Goal: Information Seeking & Learning: Check status

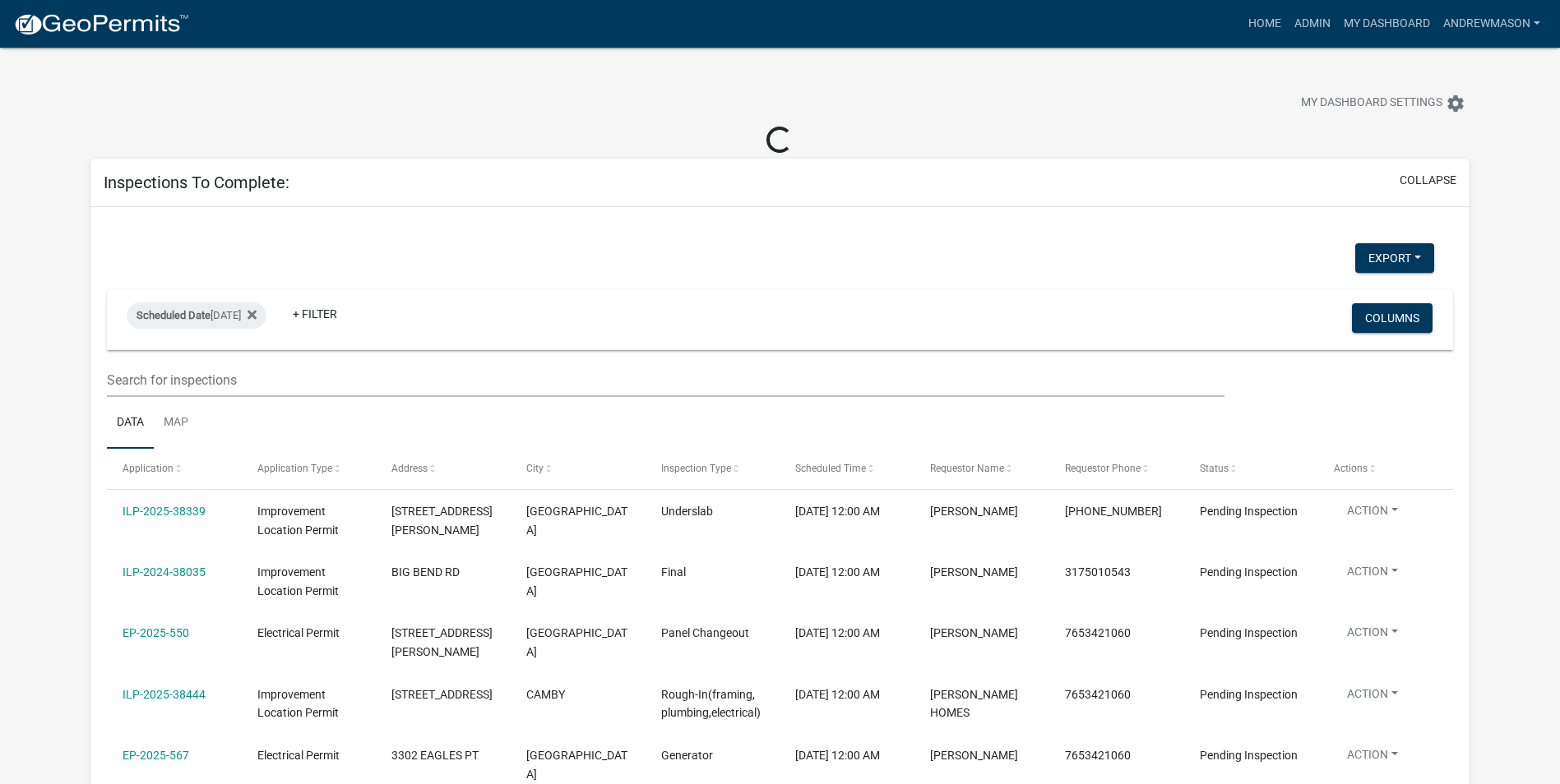
select select "3: 100"
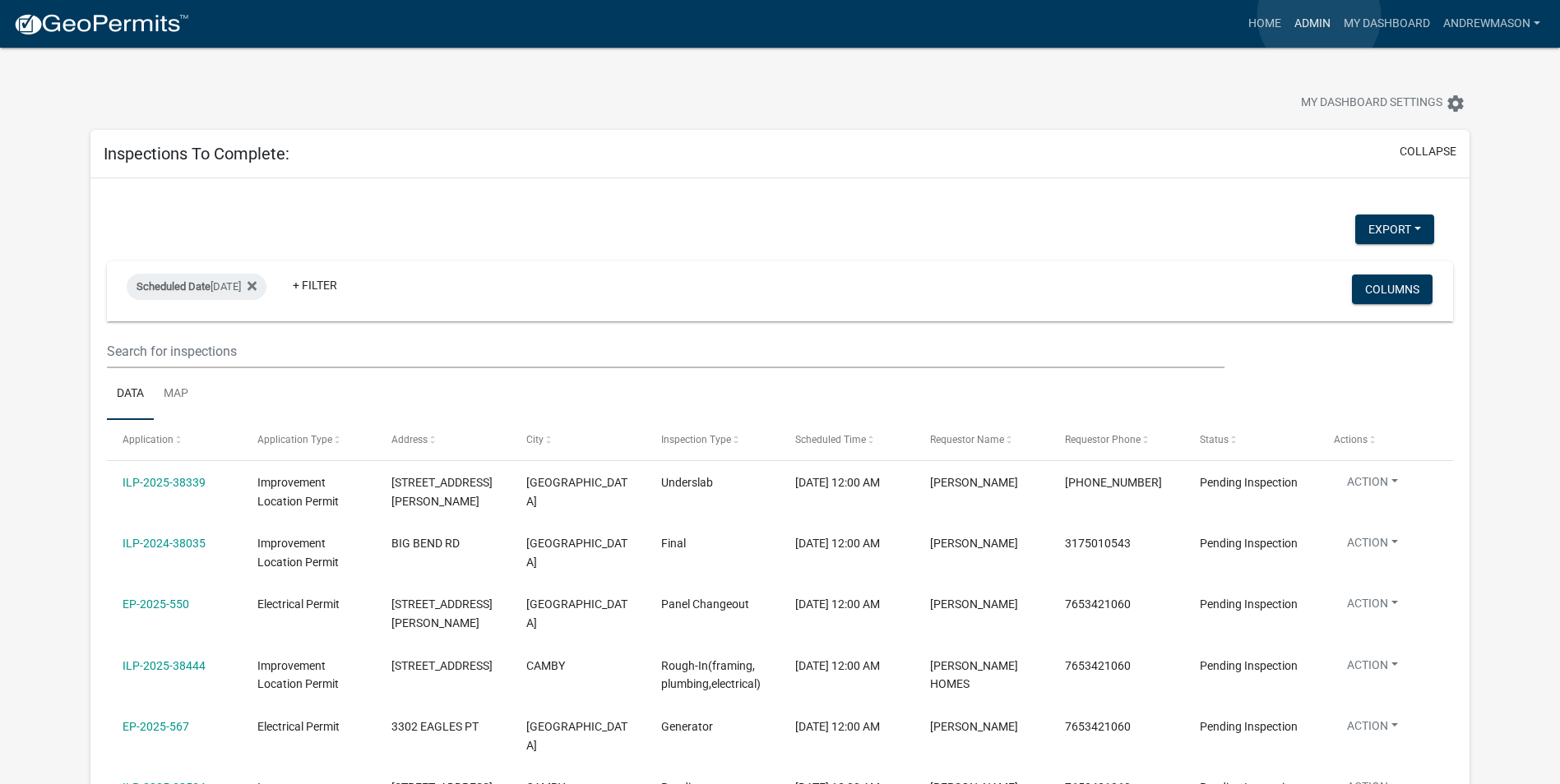
click at [1319, 16] on link "Admin" at bounding box center [1312, 24] width 49 height 31
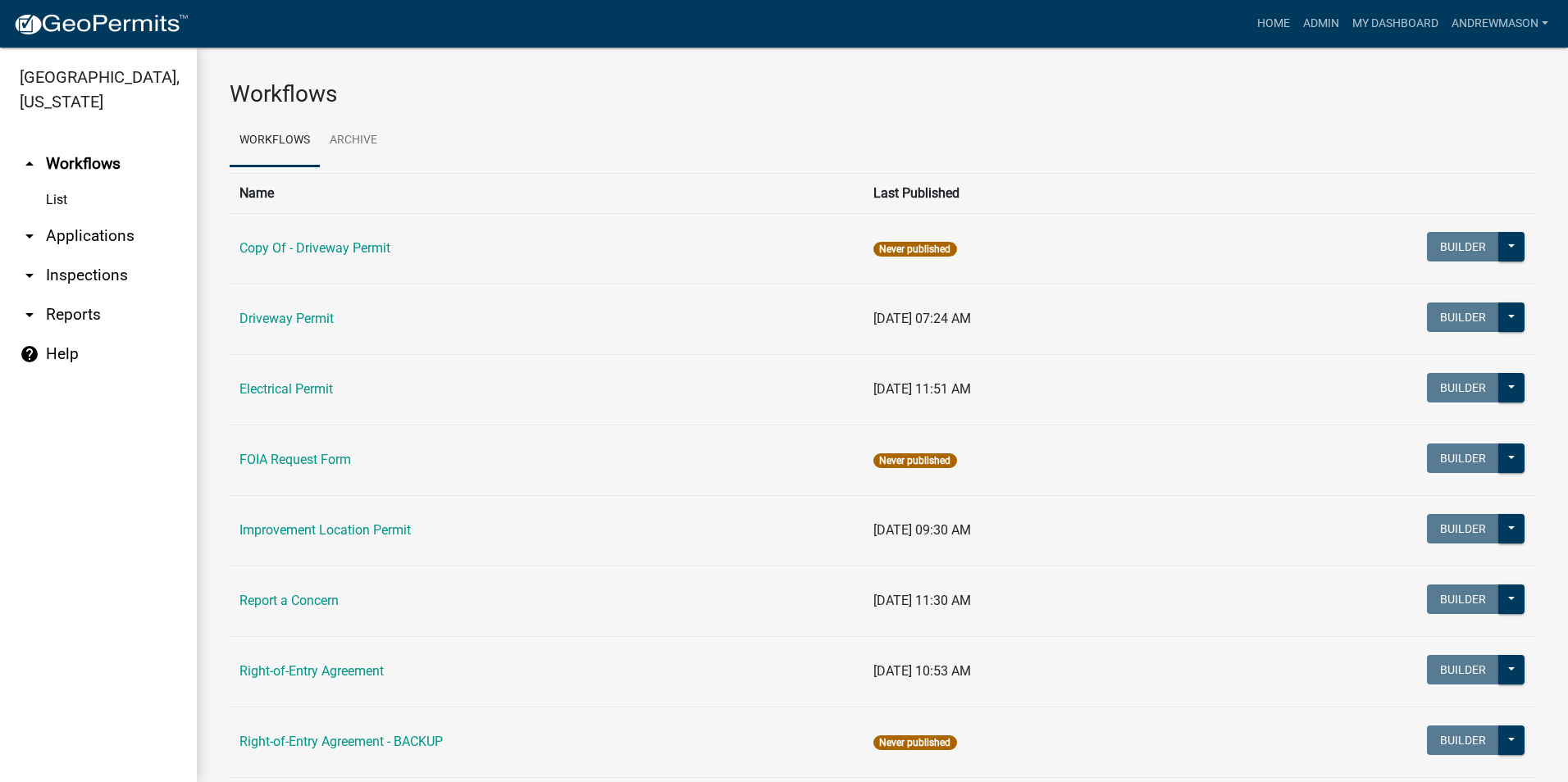
click at [104, 231] on link "arrow_drop_down Applications" at bounding box center [98, 236] width 197 height 40
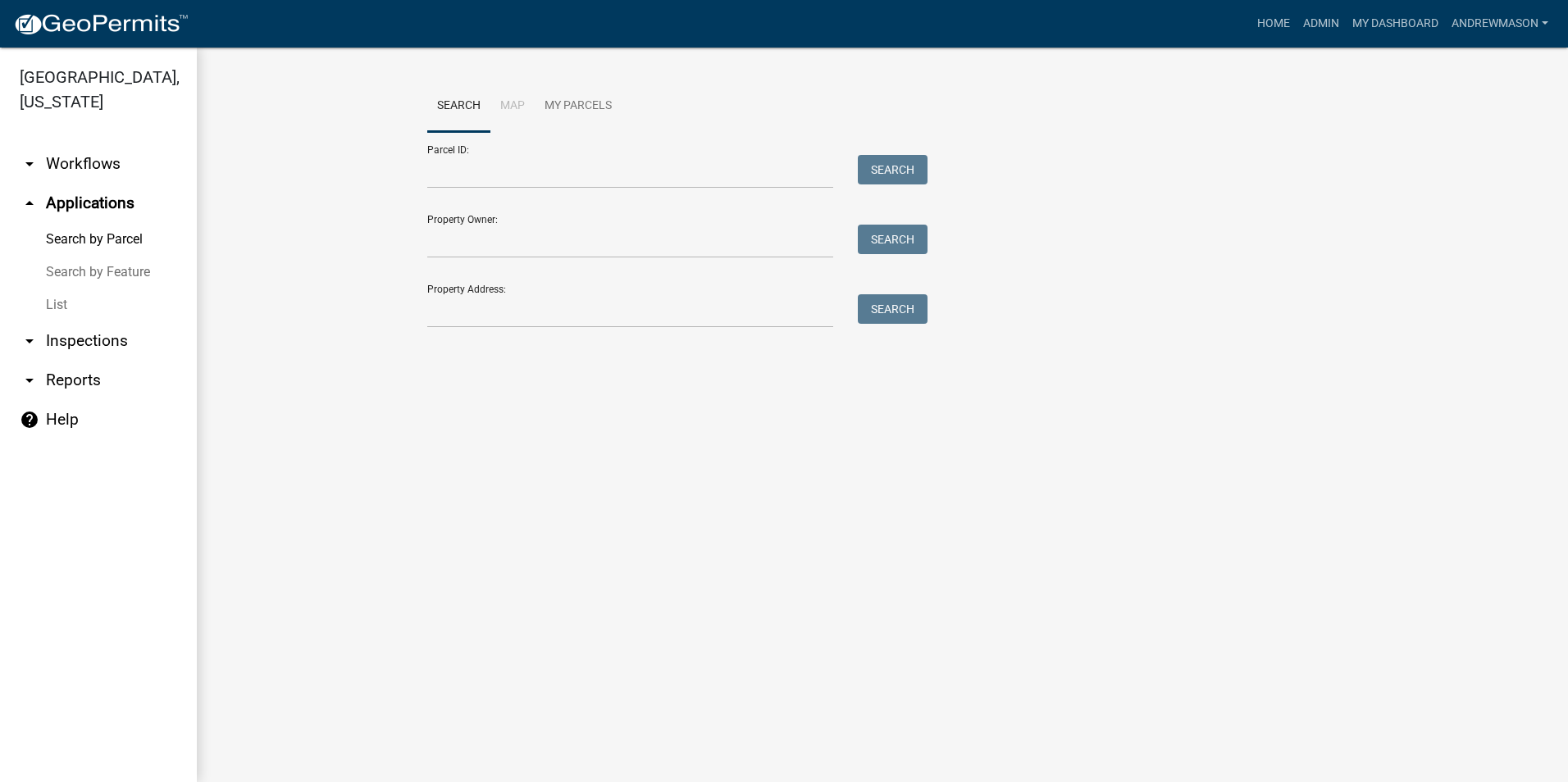
click at [61, 302] on link "List" at bounding box center [98, 304] width 197 height 33
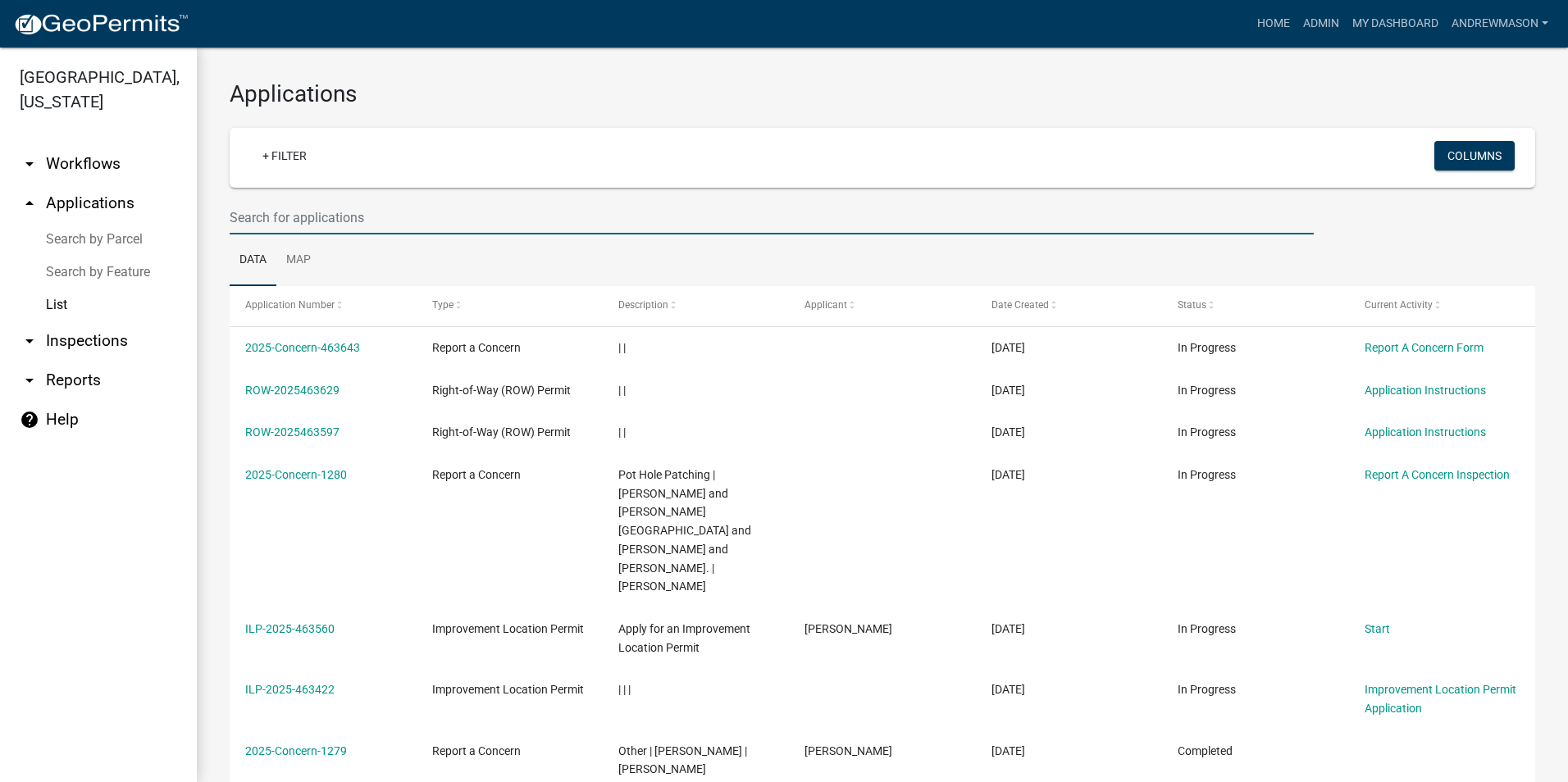
click at [267, 218] on input "text" at bounding box center [772, 218] width 1084 height 34
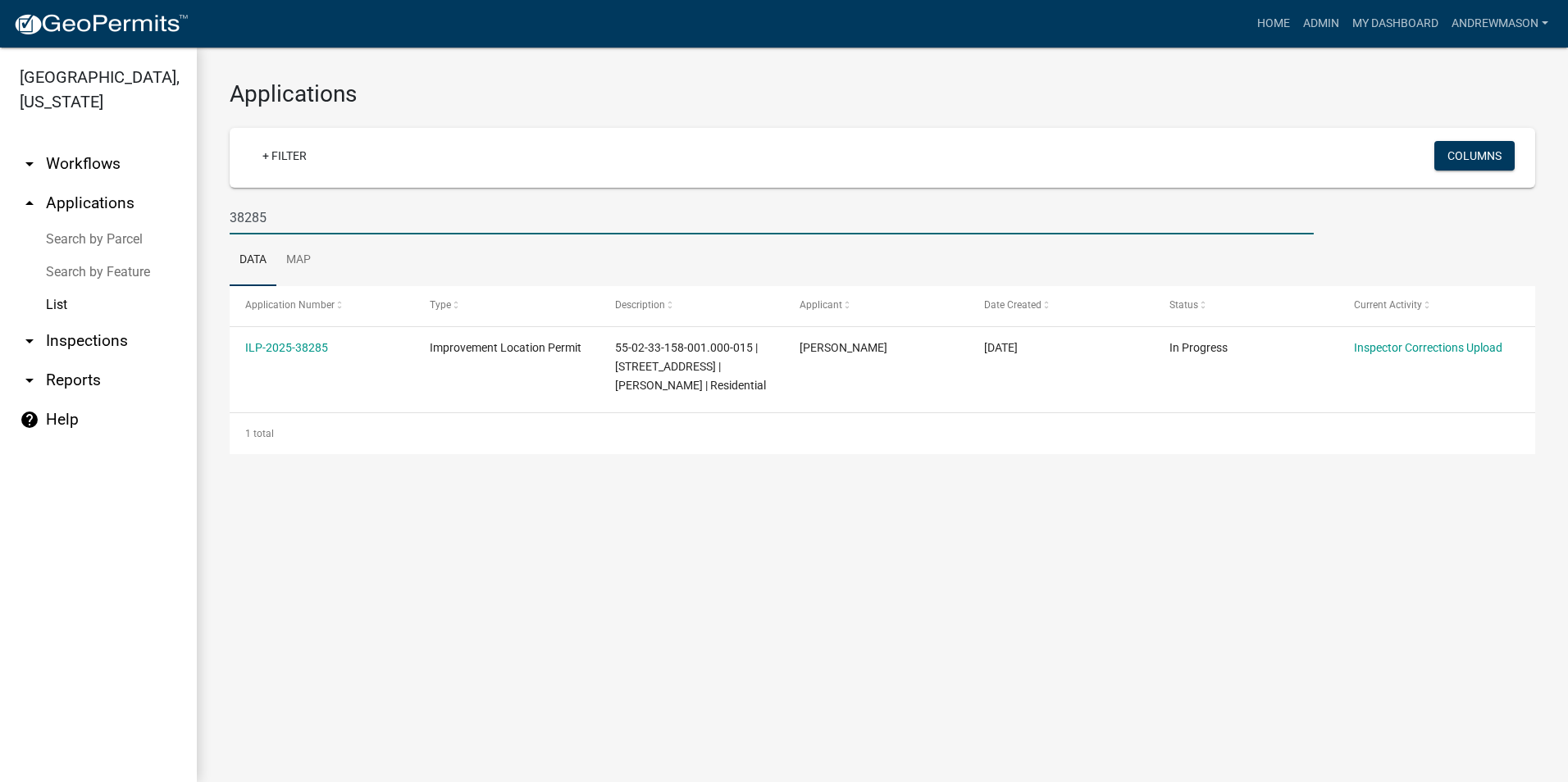
type input "38285"
click at [296, 350] on link "ILP-2025-38285" at bounding box center [286, 348] width 83 height 13
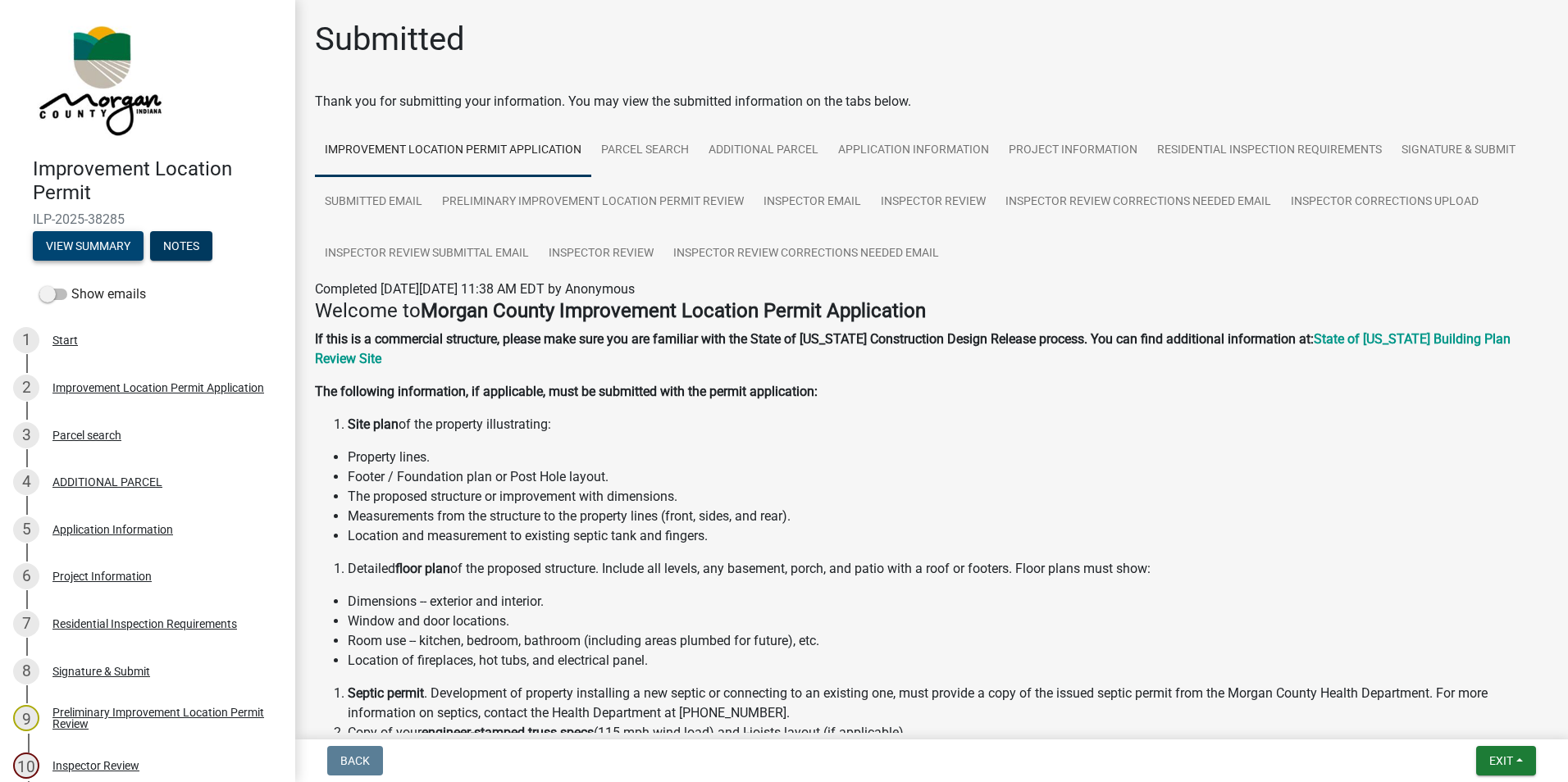
click at [123, 250] on button "View Summary" at bounding box center [88, 245] width 110 height 29
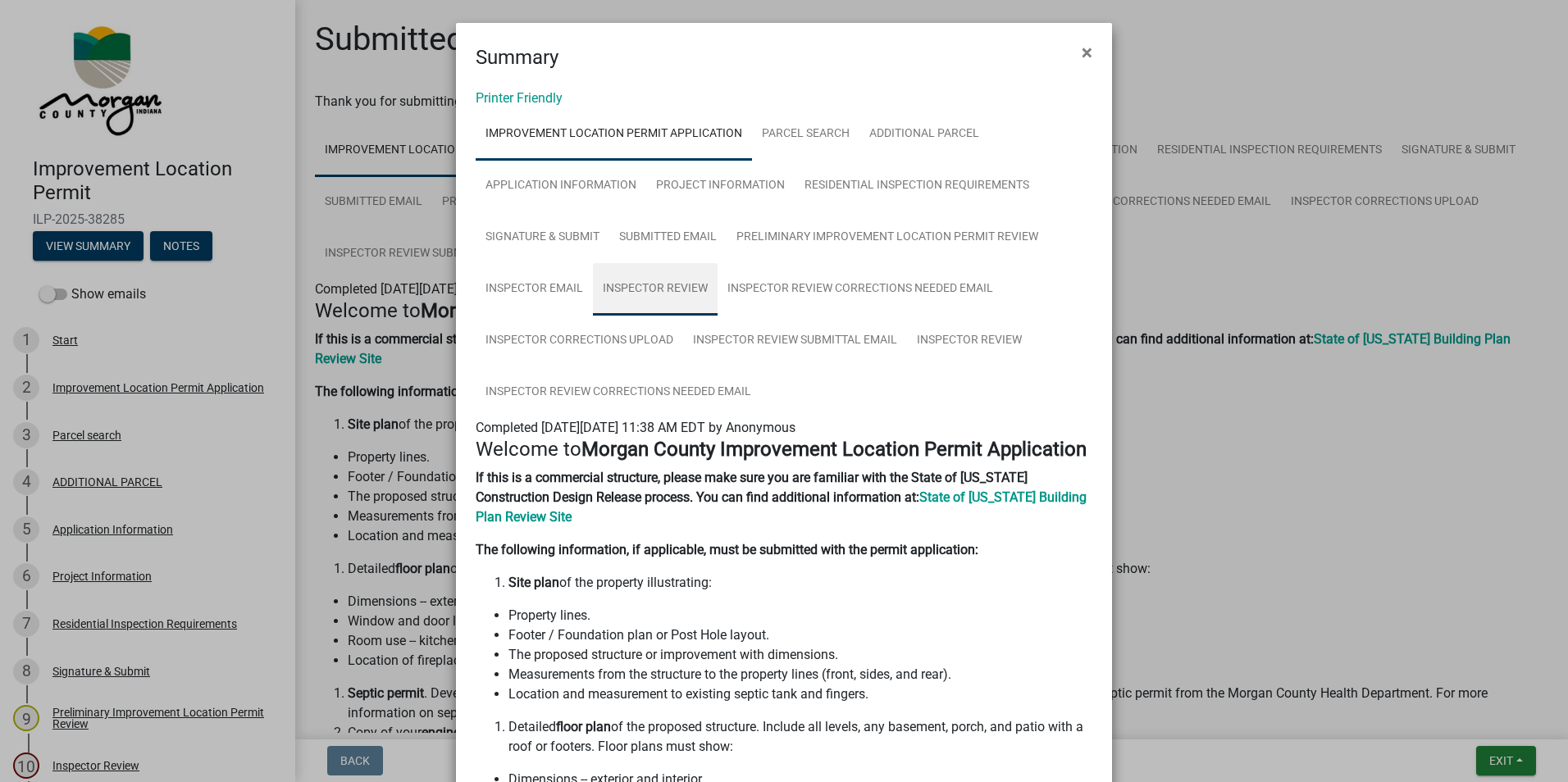
click at [629, 286] on link "Inspector Review" at bounding box center [655, 289] width 124 height 53
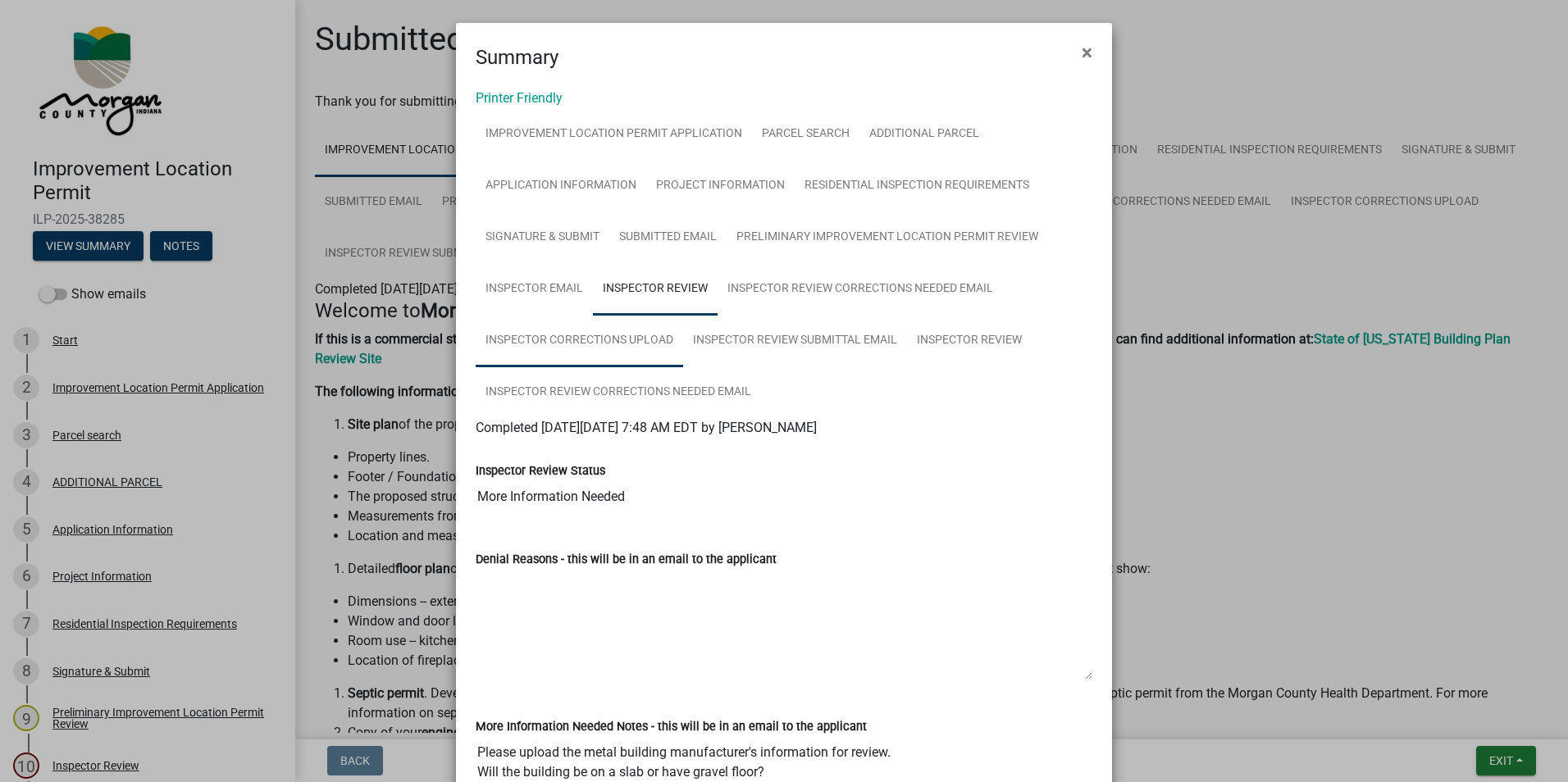
click at [579, 332] on link "Inspector Corrections Upload" at bounding box center [580, 341] width 207 height 53
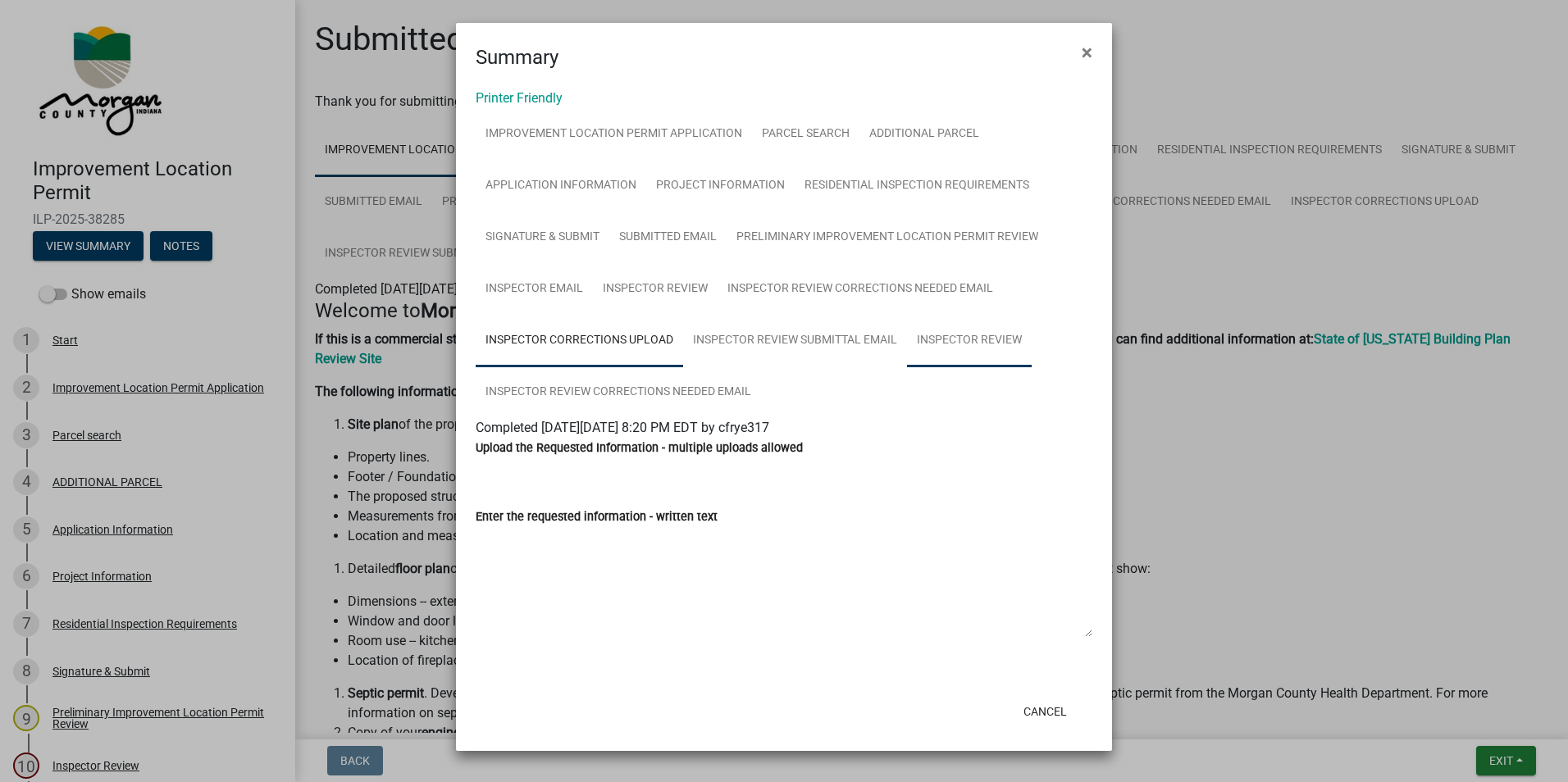
click at [952, 350] on link "Inspector Review" at bounding box center [970, 341] width 124 height 53
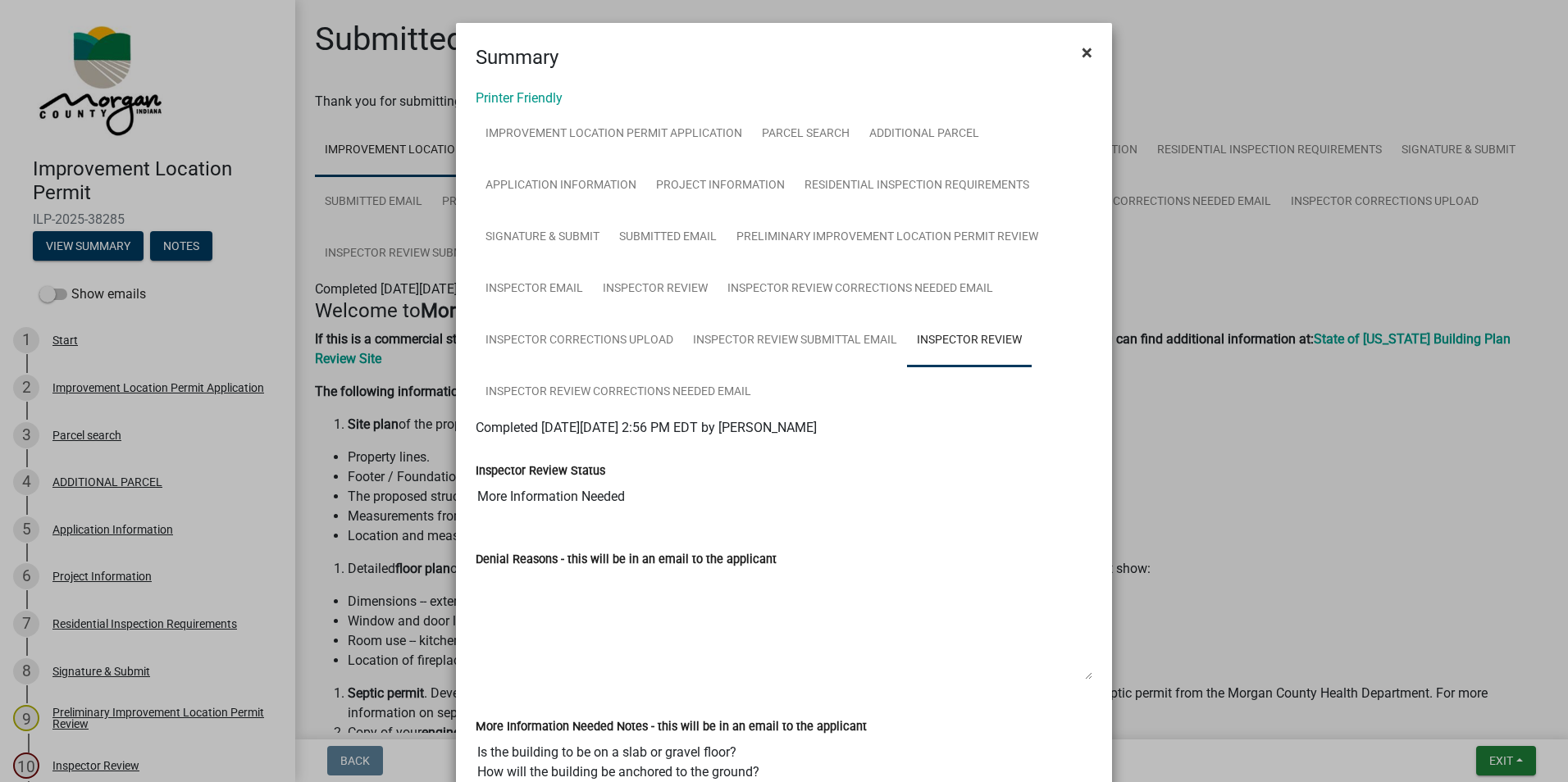
click at [1082, 50] on span "×" at bounding box center [1086, 53] width 10 height 23
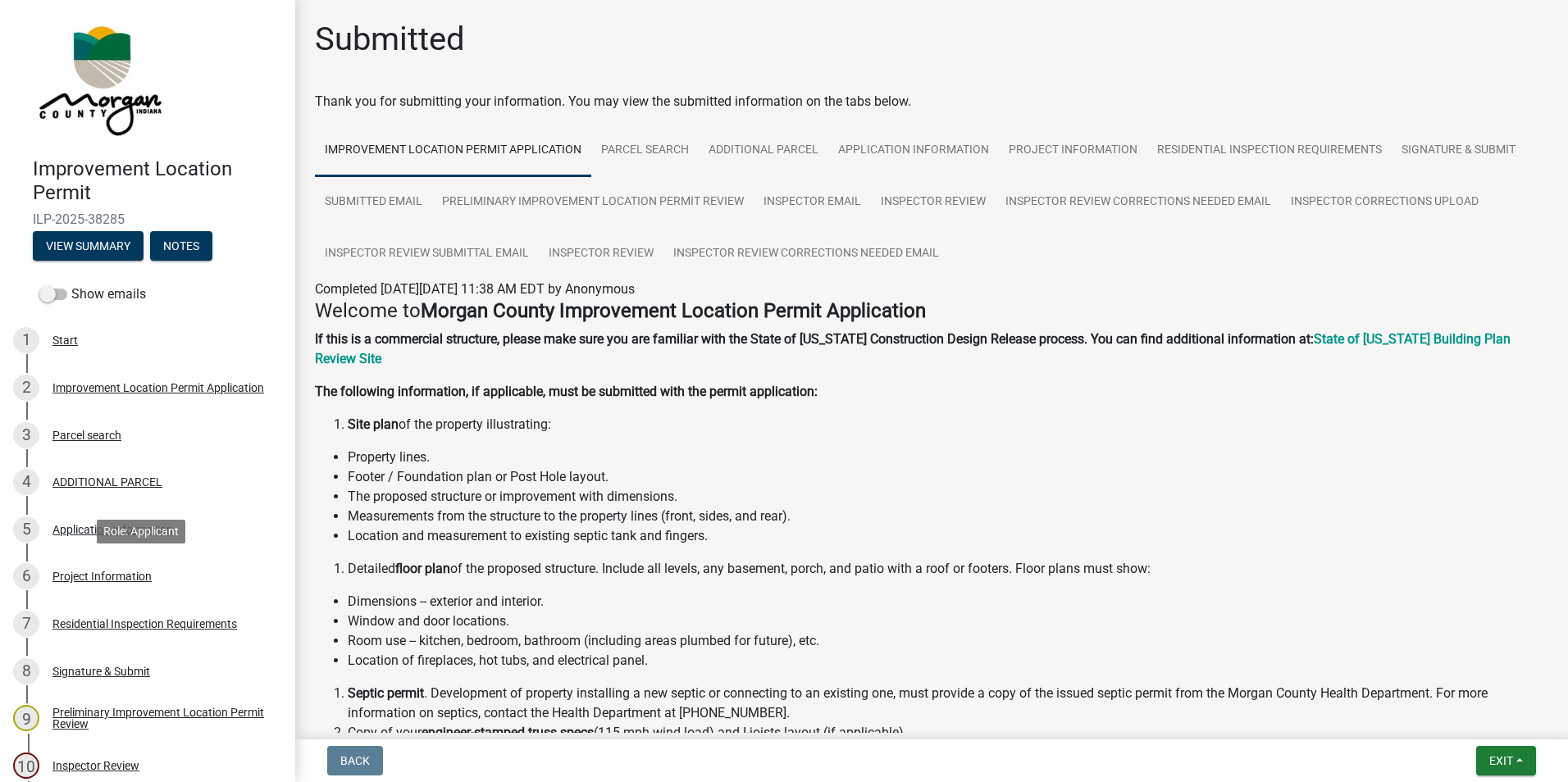
click at [107, 578] on div "Project Information" at bounding box center [102, 577] width 99 height 11
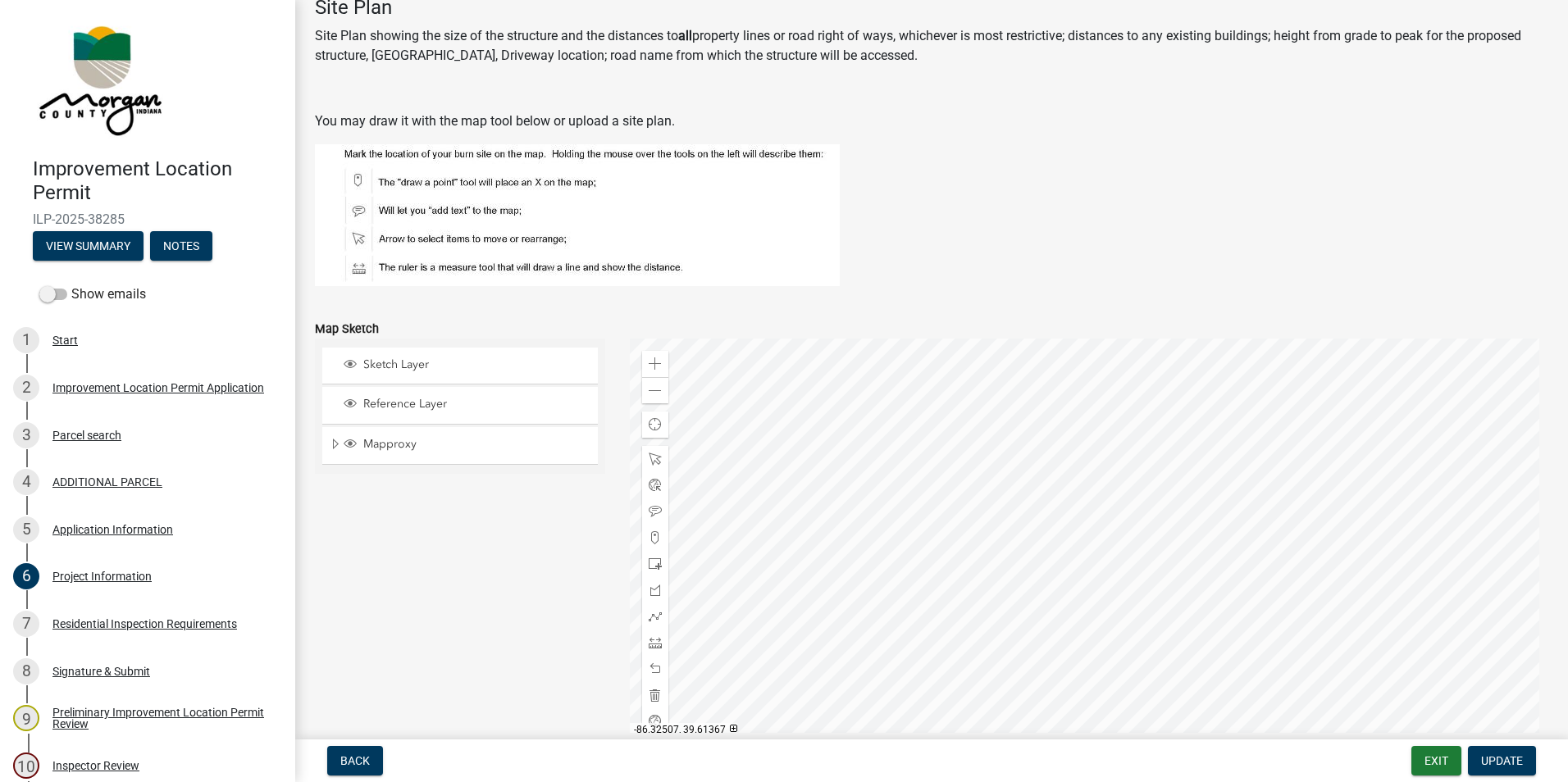
scroll to position [3116, 0]
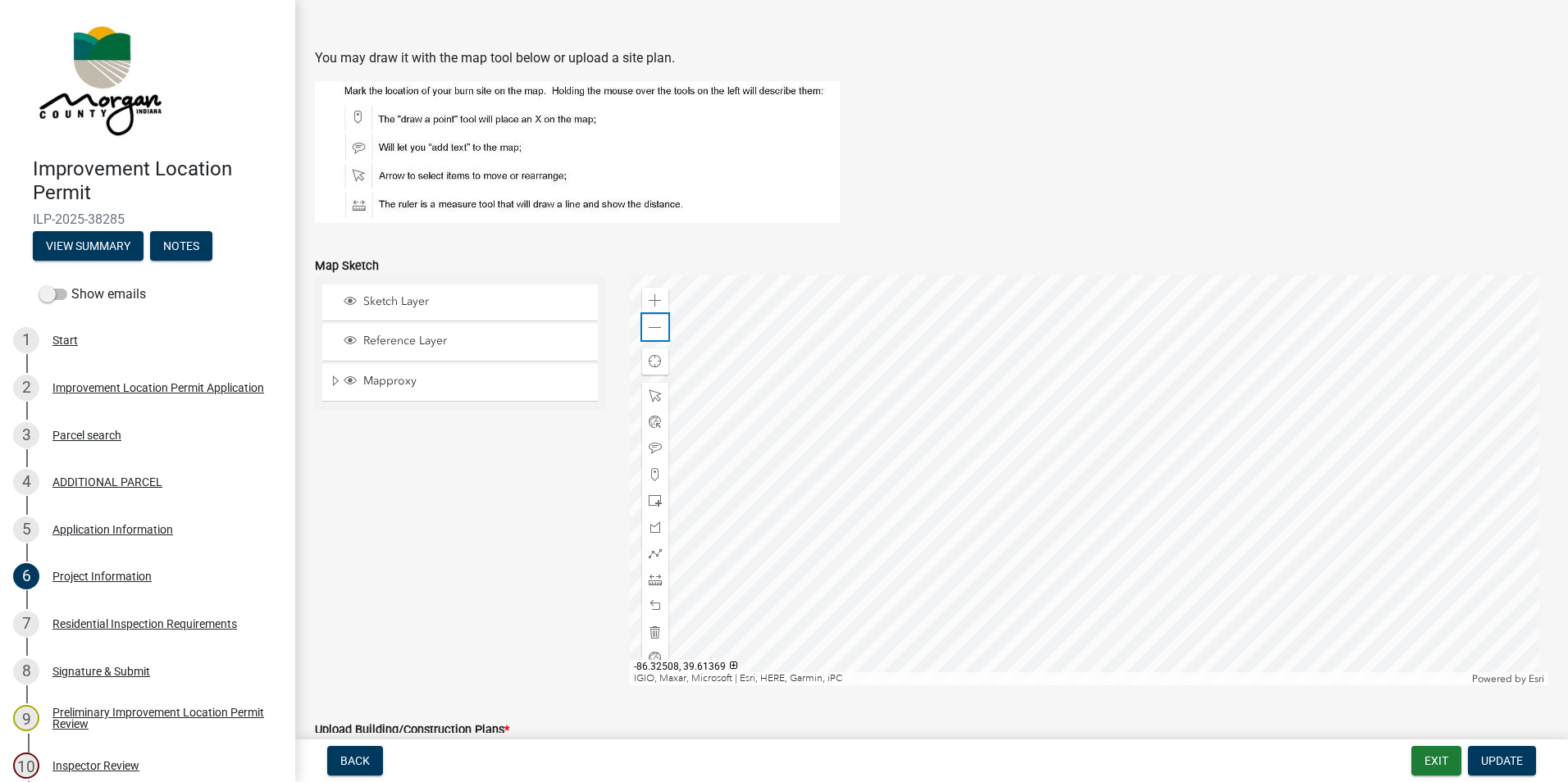
click at [657, 325] on span at bounding box center [655, 328] width 13 height 13
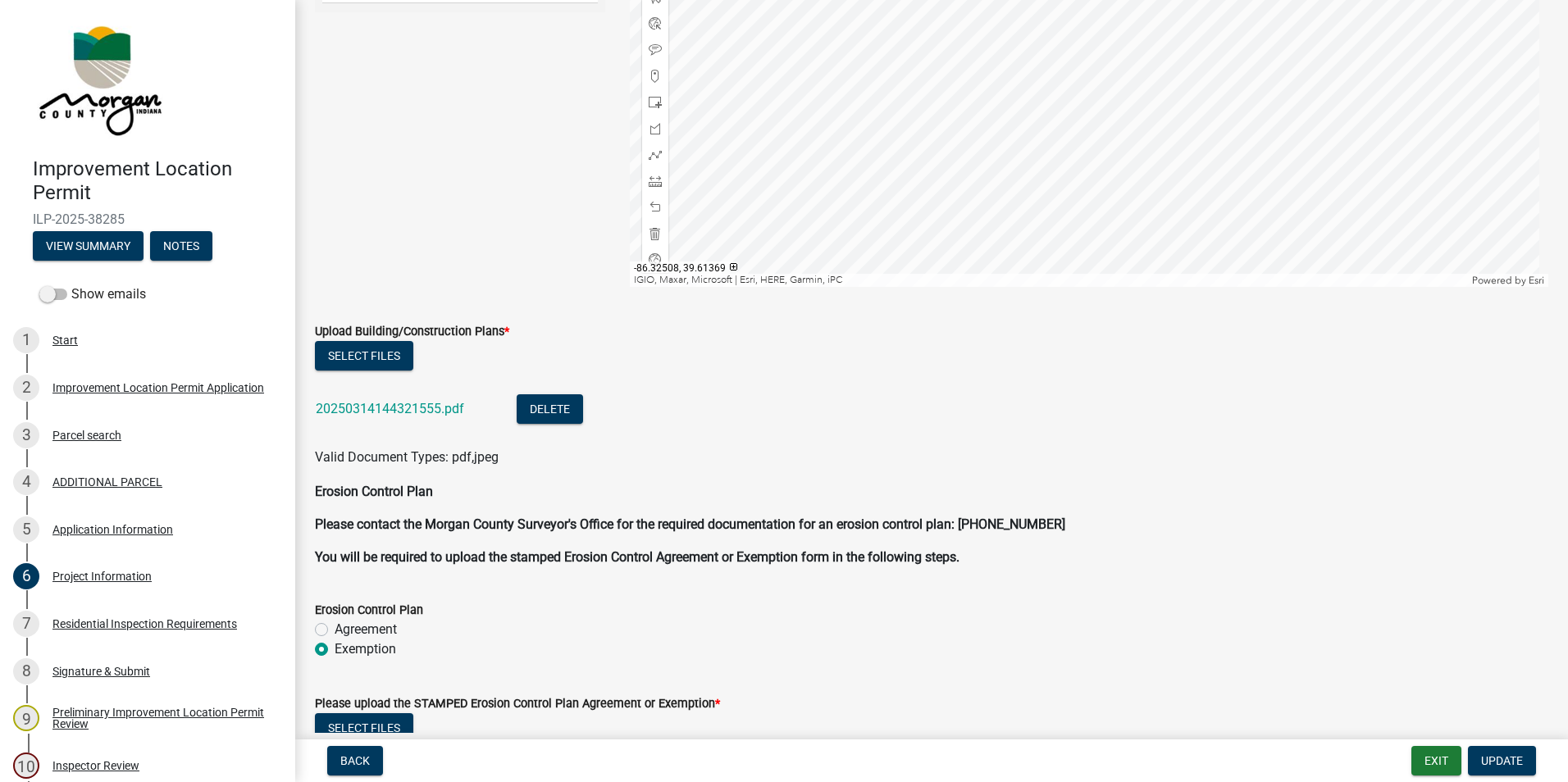
scroll to position [3526, 0]
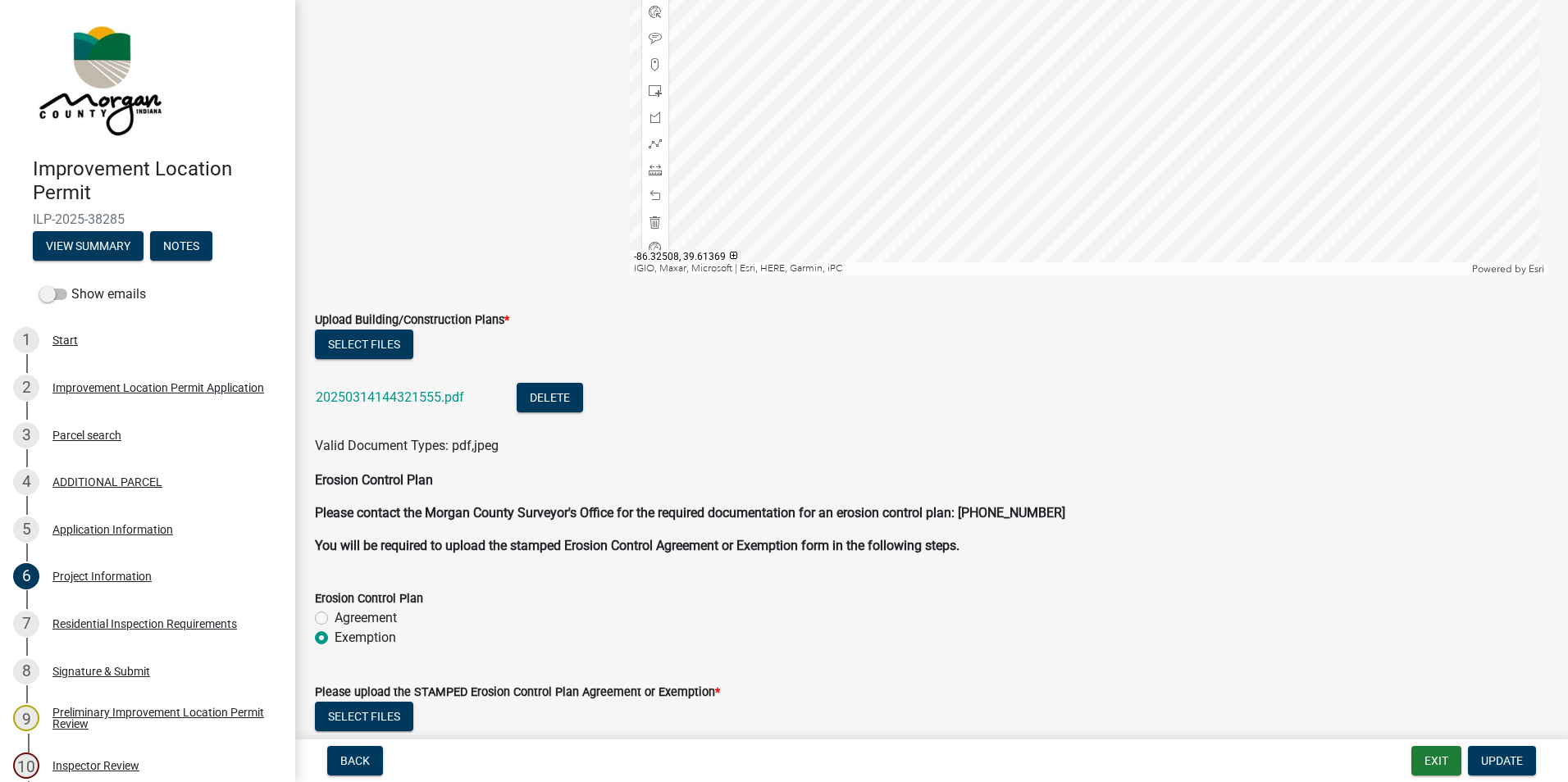
click at [446, 397] on link "20250314144321555.pdf" at bounding box center [390, 397] width 149 height 16
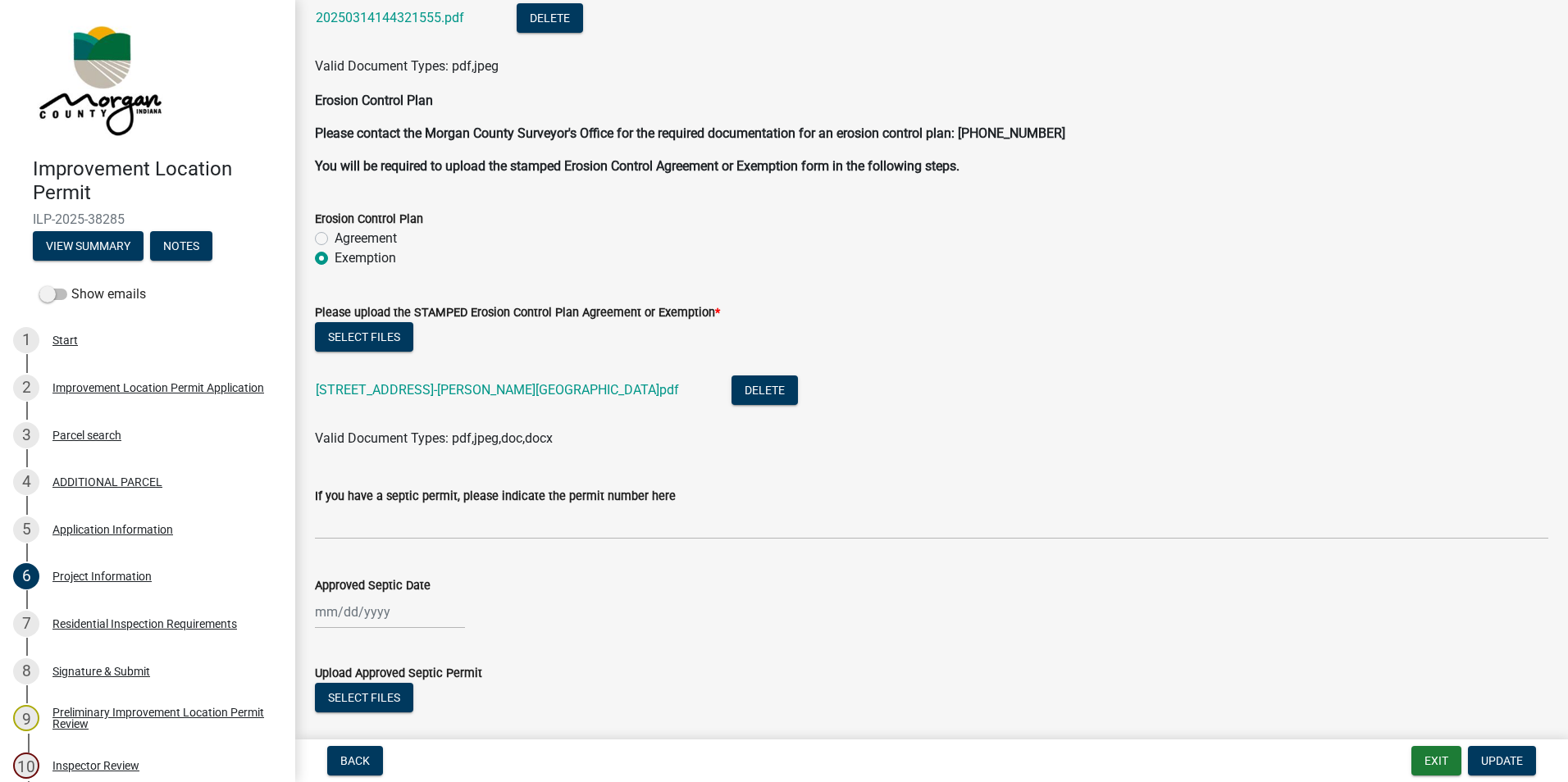
scroll to position [3935, 0]
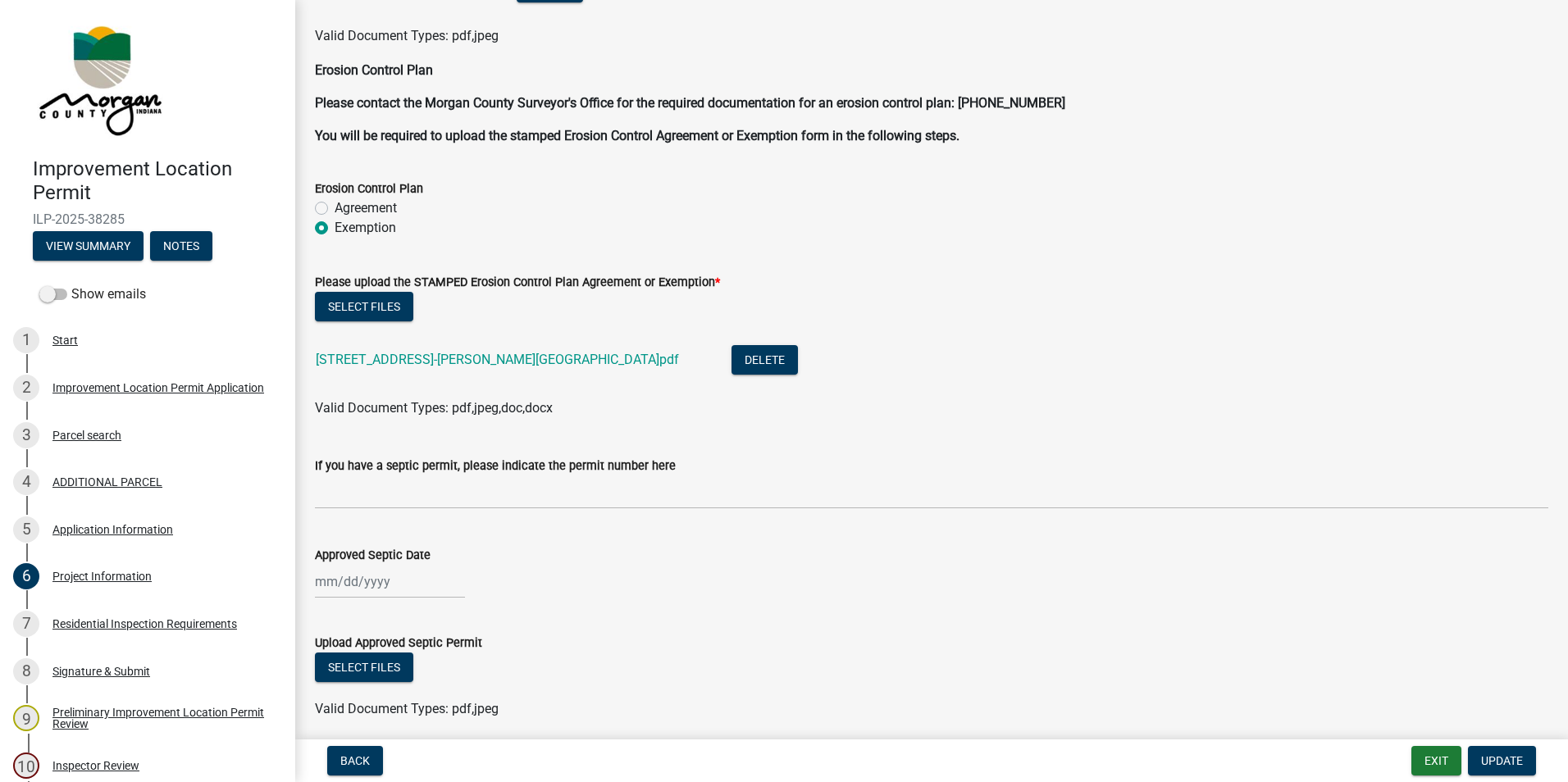
click at [389, 362] on link "[STREET_ADDRESS]-[PERSON_NAME][GEOGRAPHIC_DATA]pdf" at bounding box center [498, 359] width 364 height 16
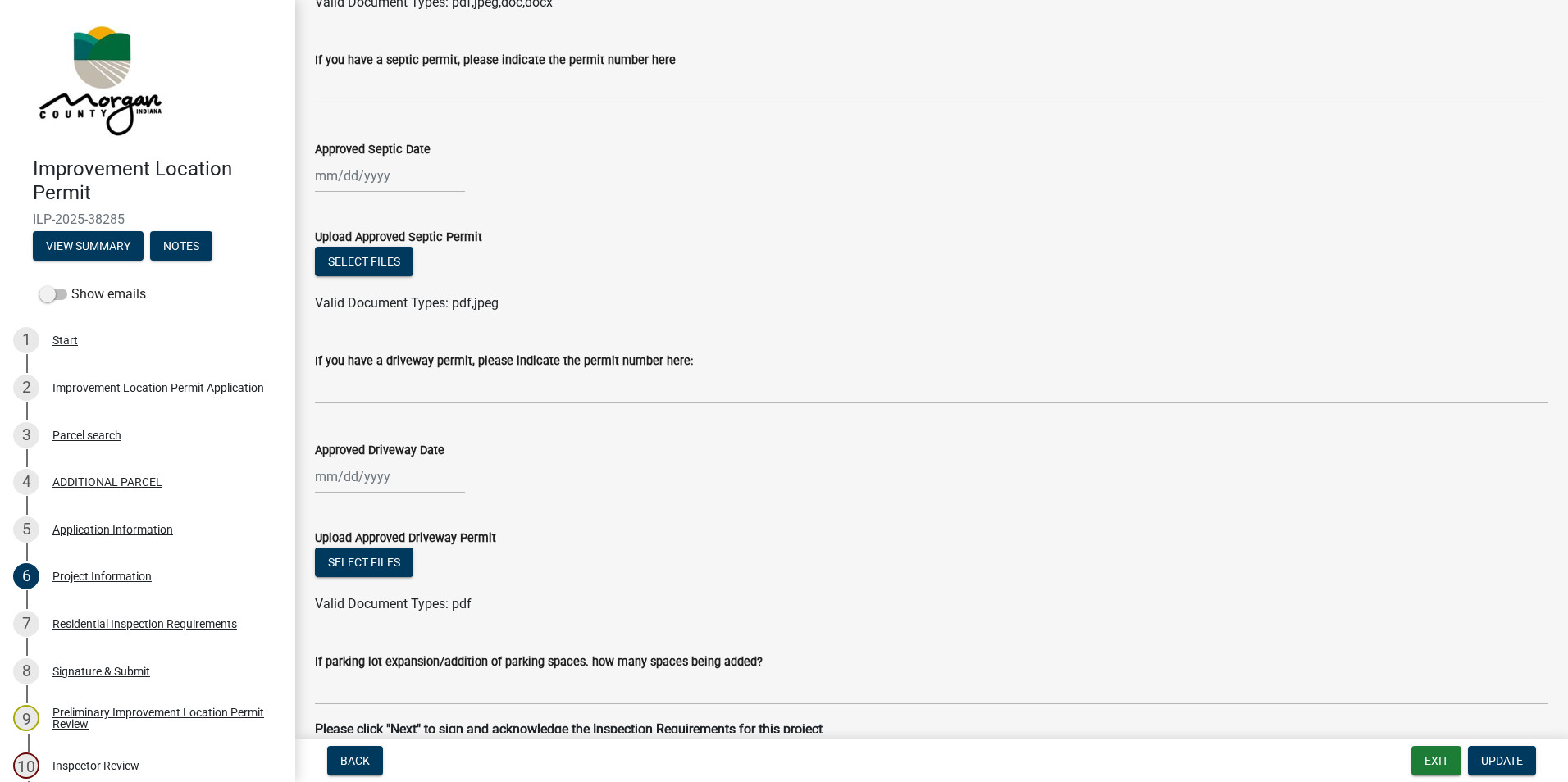
scroll to position [4179, 0]
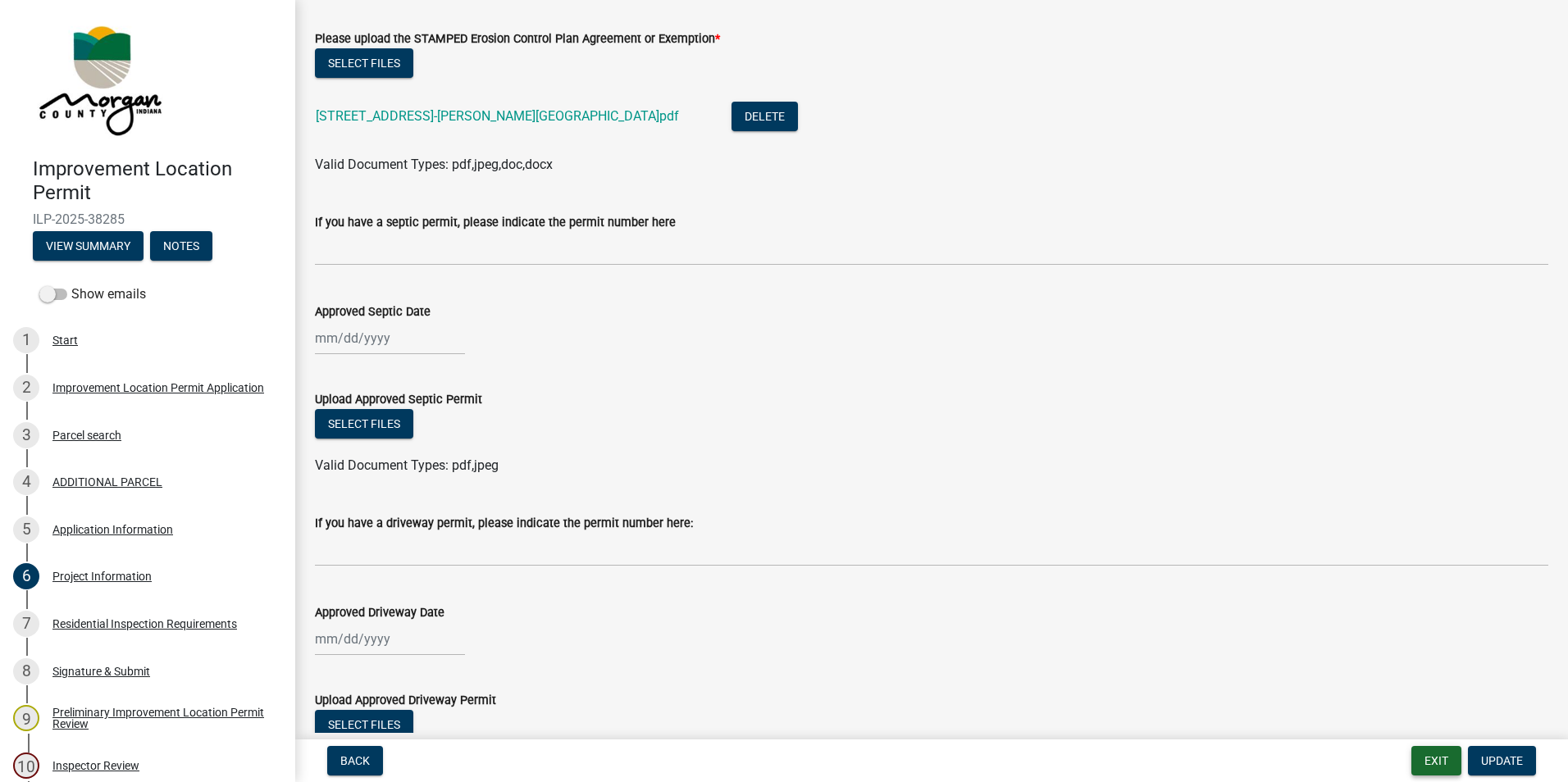
click at [1446, 755] on button "Exit" at bounding box center [1436, 760] width 50 height 29
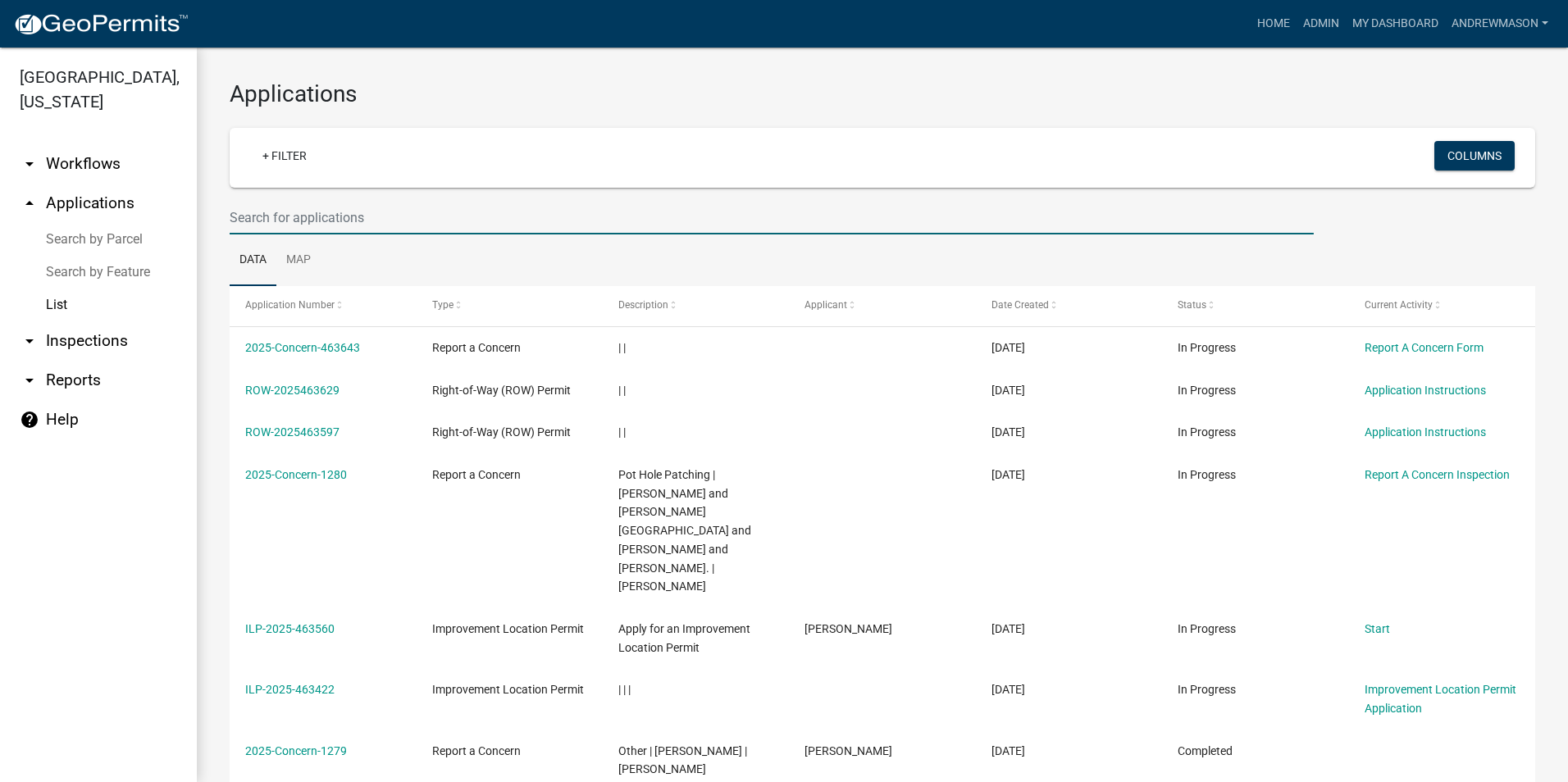
click at [273, 219] on input "text" at bounding box center [772, 218] width 1084 height 34
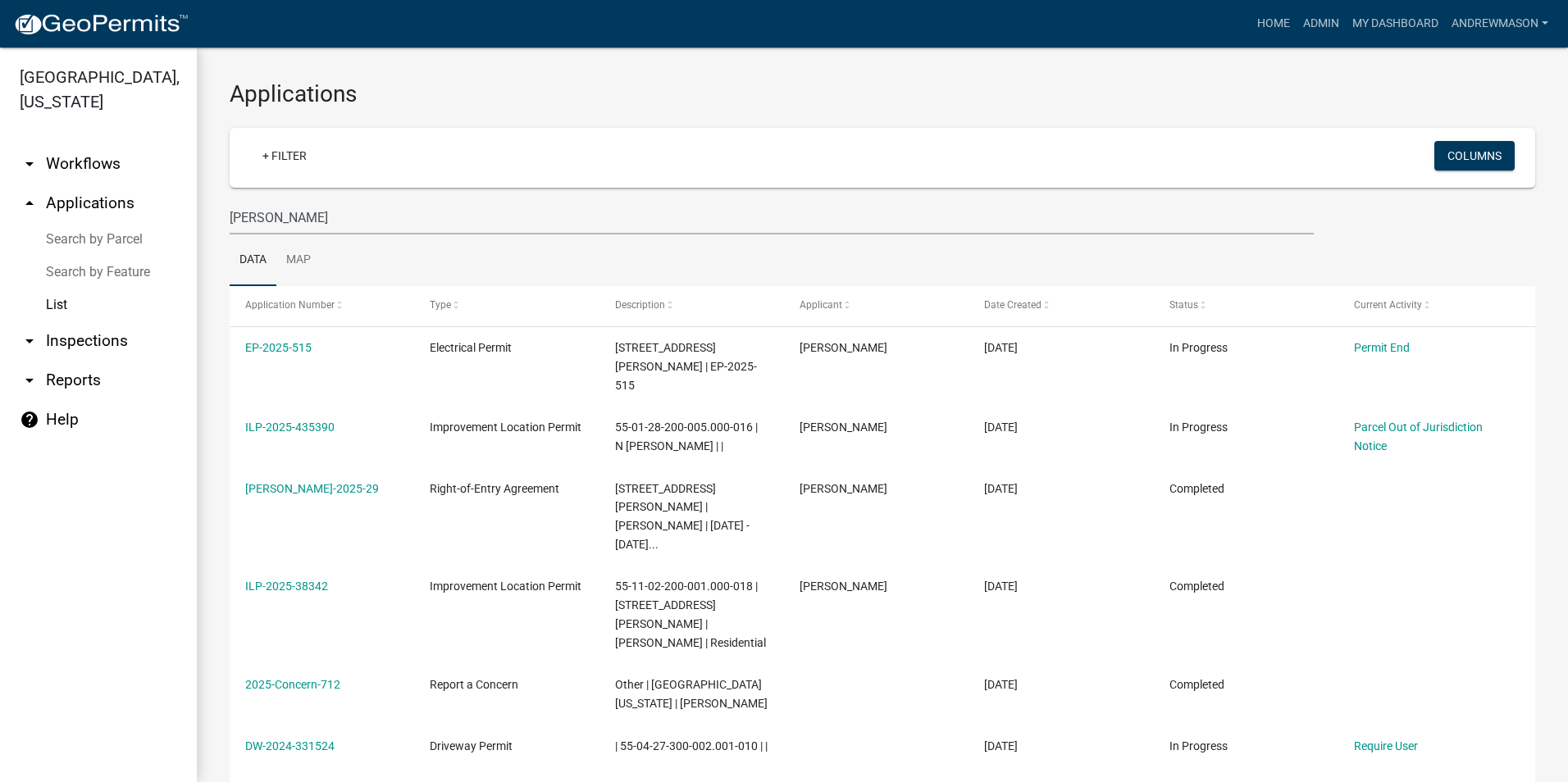
click at [229, 216] on div "[PERSON_NAME]" at bounding box center [772, 218] width 1109 height 34
click at [231, 220] on input "[PERSON_NAME]" at bounding box center [772, 218] width 1084 height 34
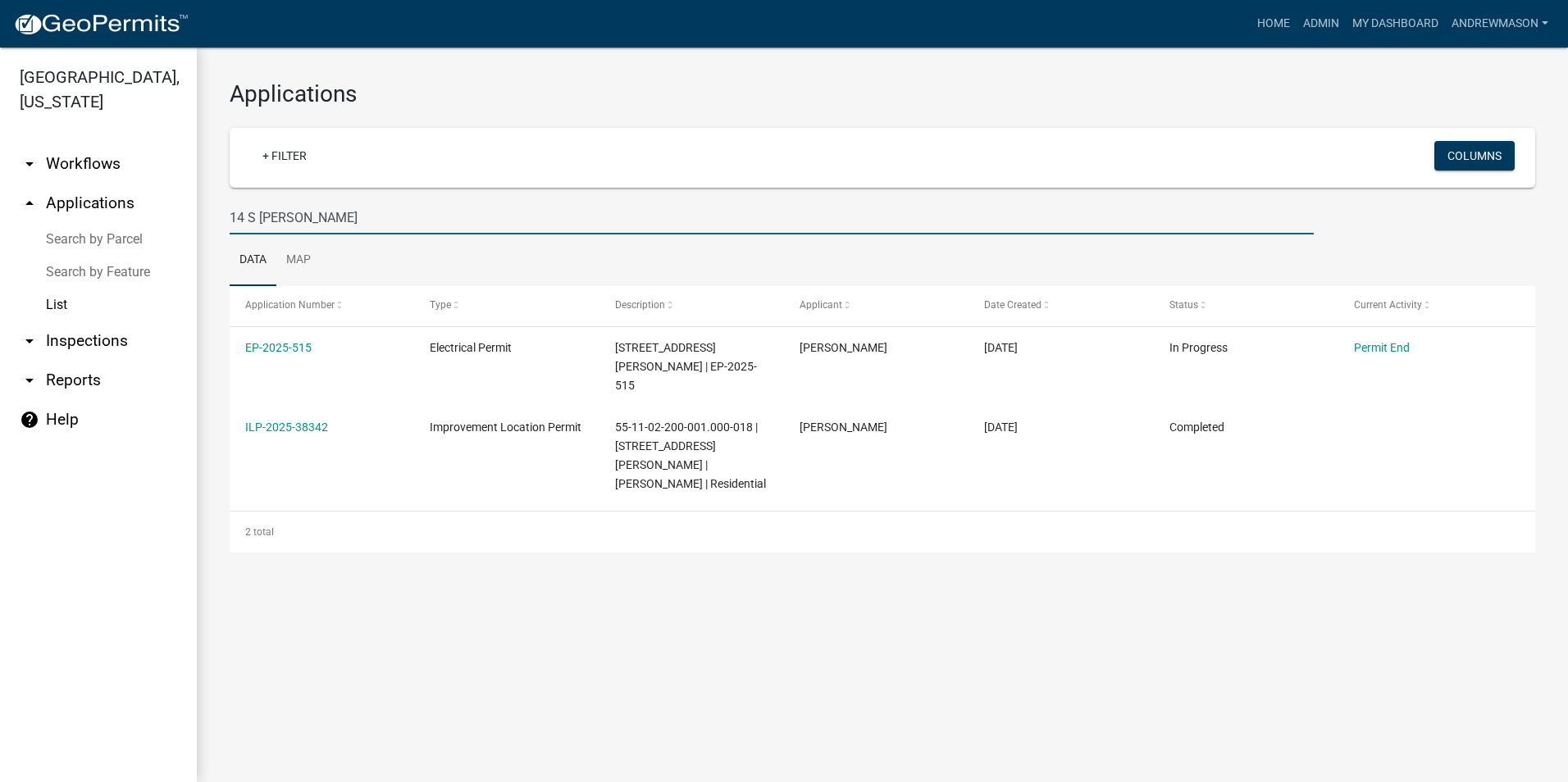
type input "14 S [PERSON_NAME]"
click at [300, 420] on link "ILP-2025-38342" at bounding box center [286, 427] width 83 height 13
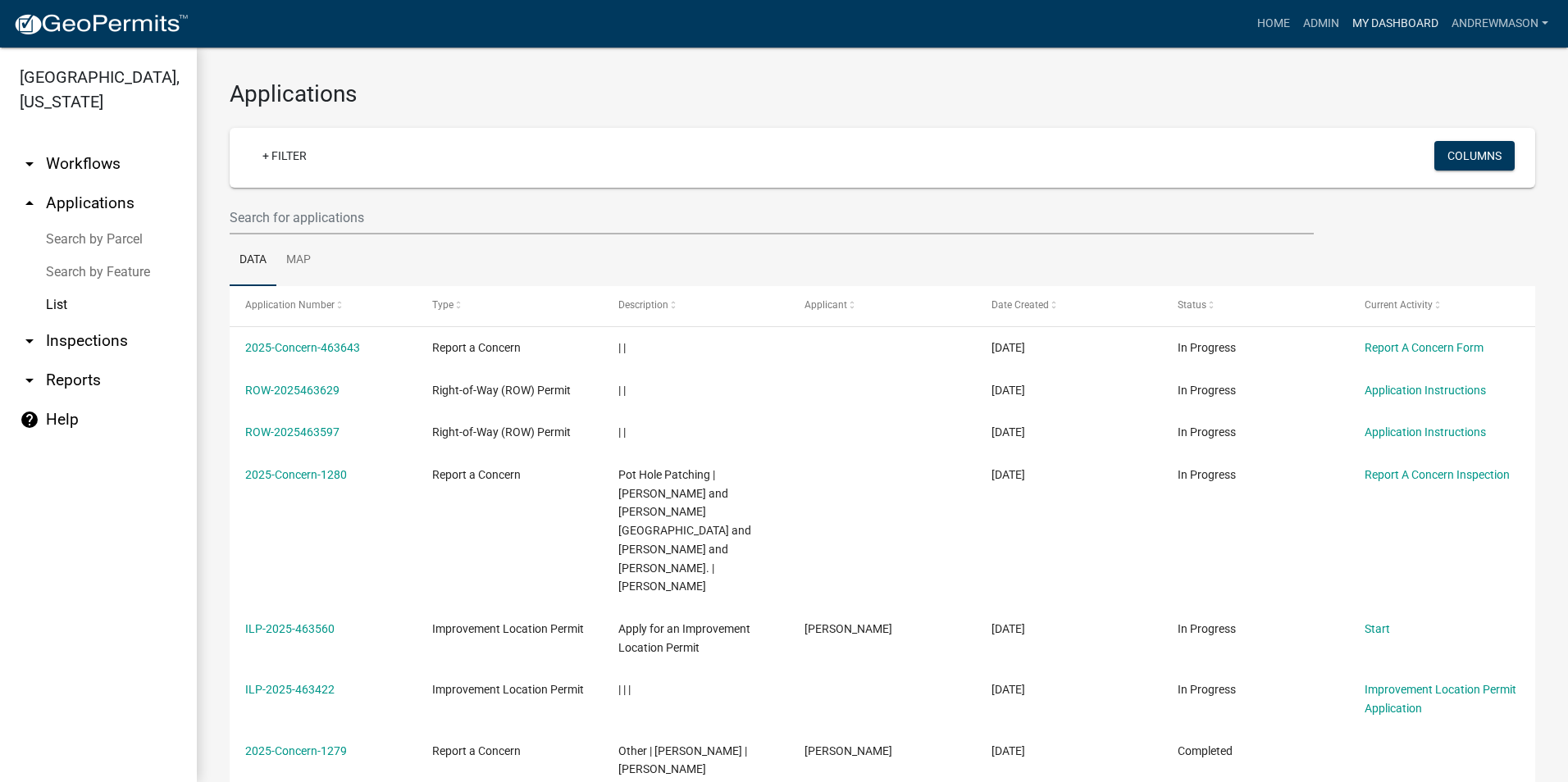
click at [1413, 18] on link "My Dashboard" at bounding box center [1395, 24] width 99 height 31
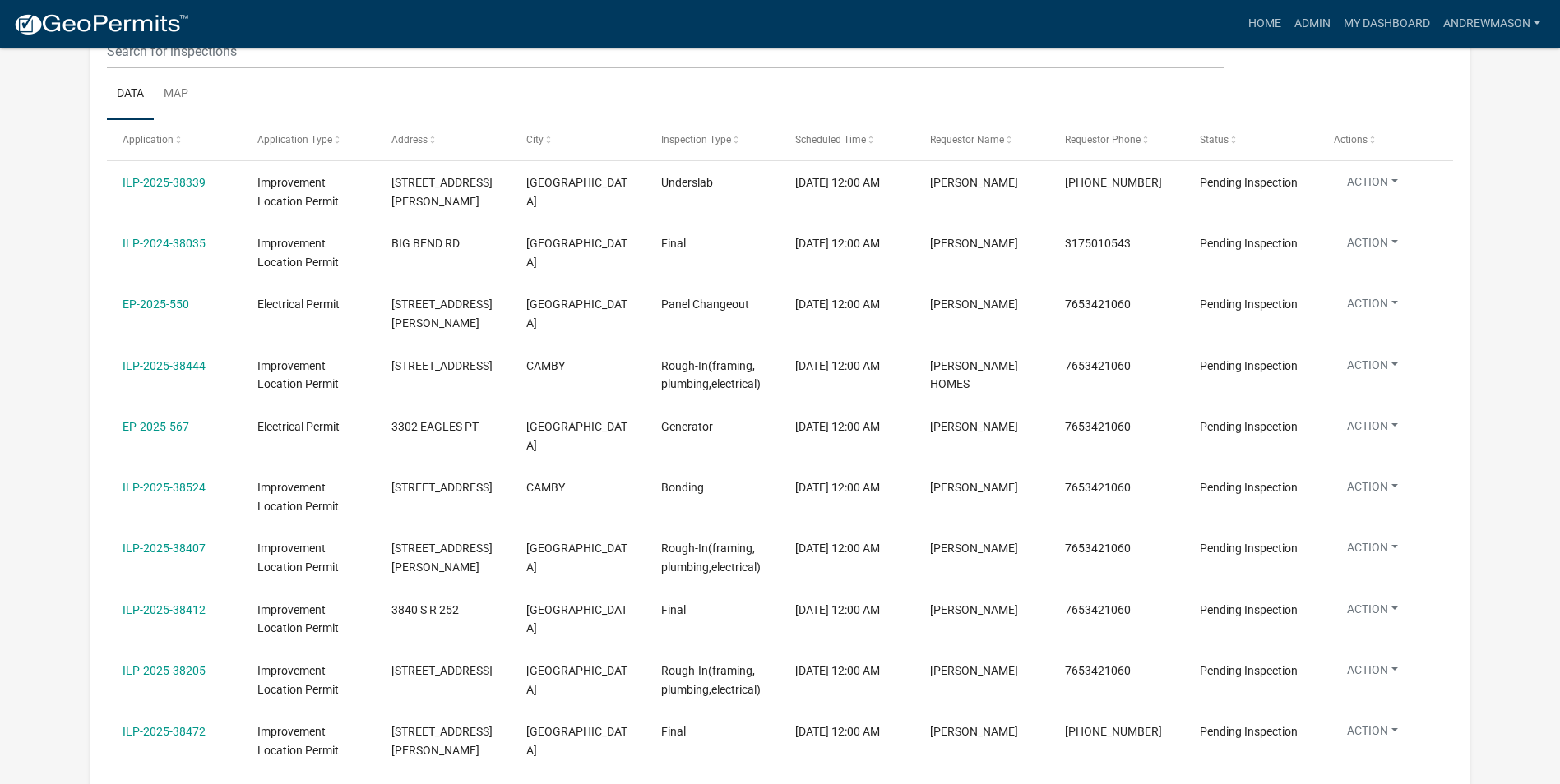
scroll to position [383, 0]
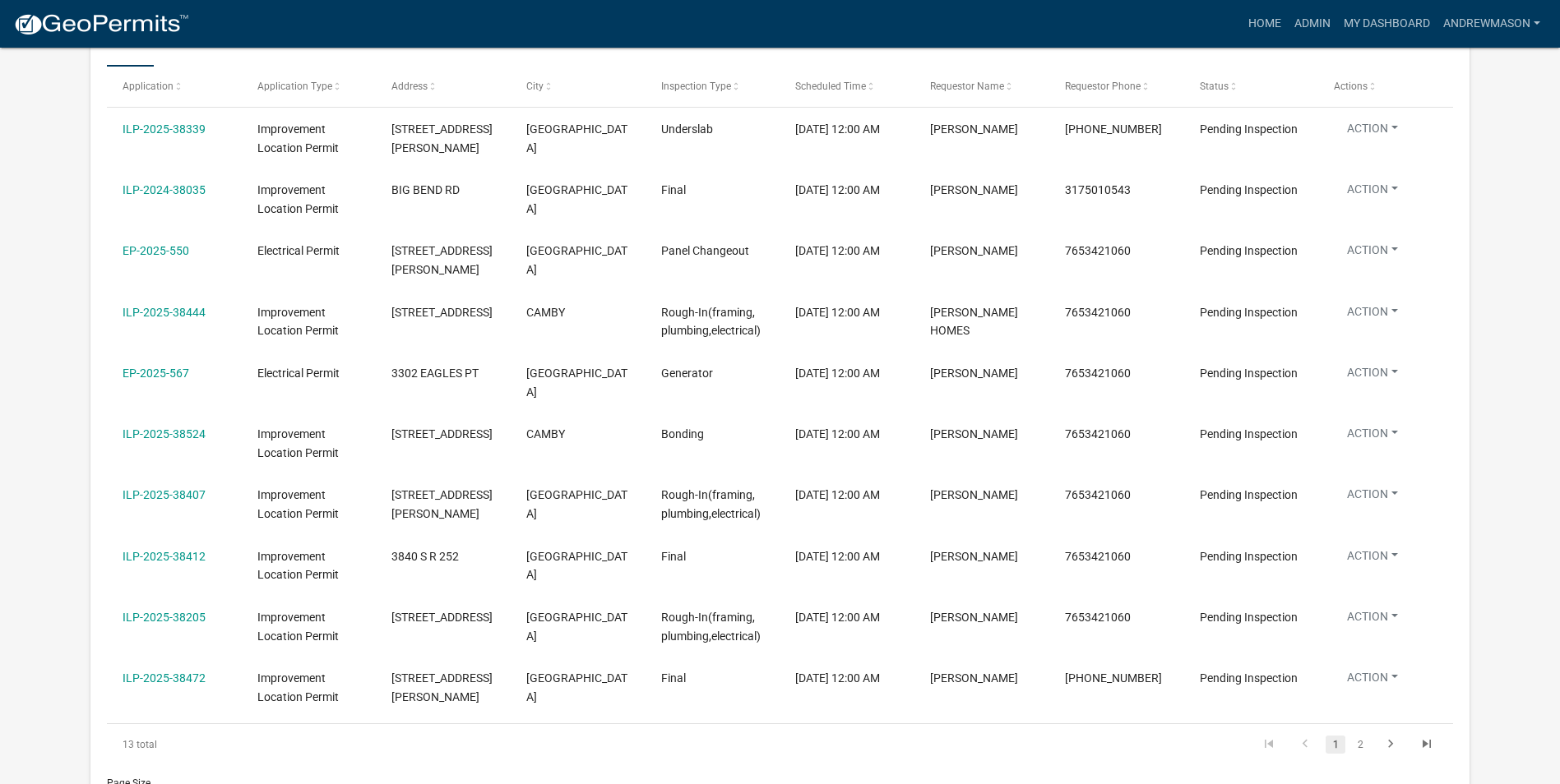
select select "3: 100"
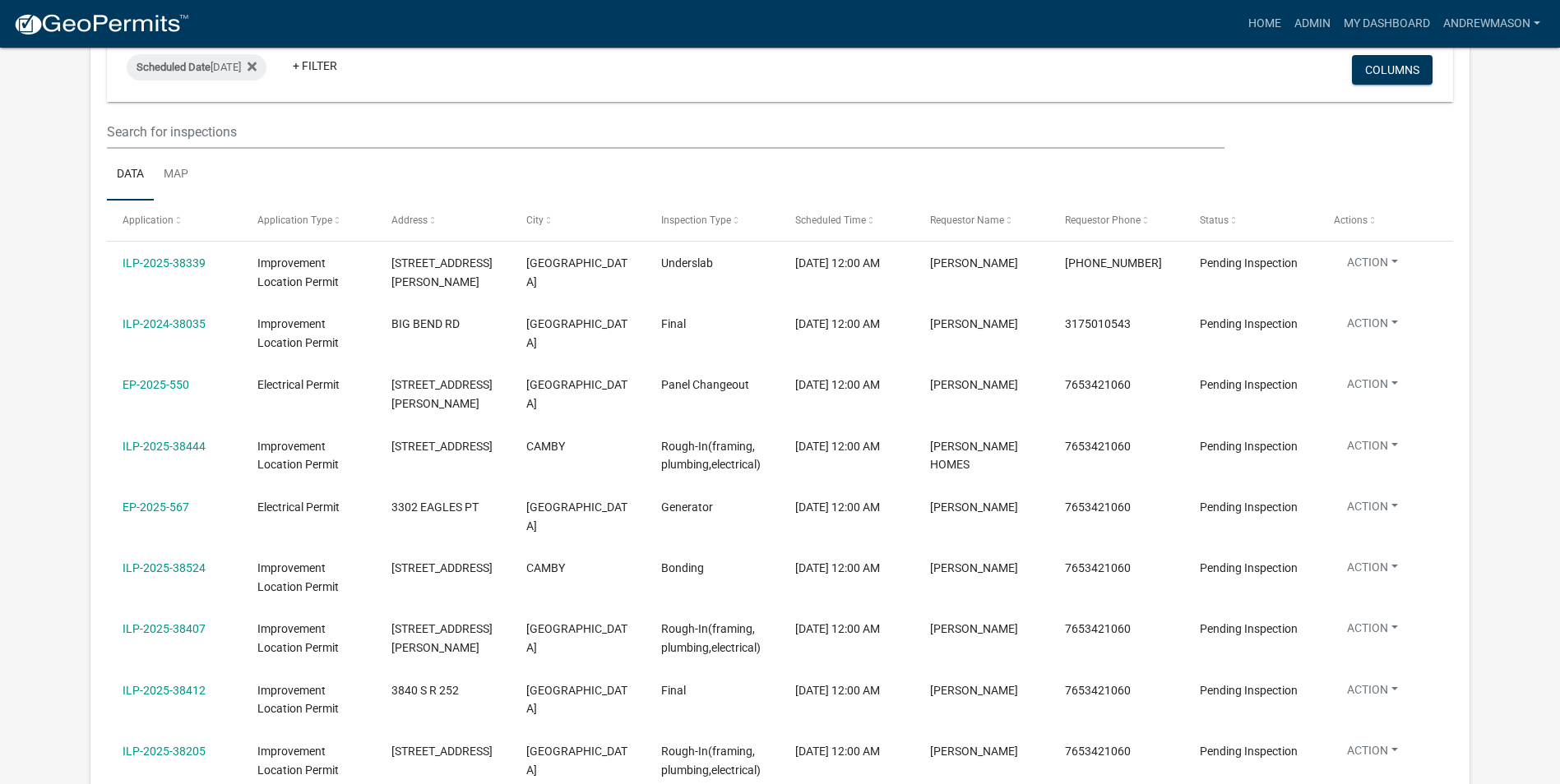
scroll to position [218, 0]
click at [156, 383] on link "EP-2025-550" at bounding box center [156, 386] width 66 height 13
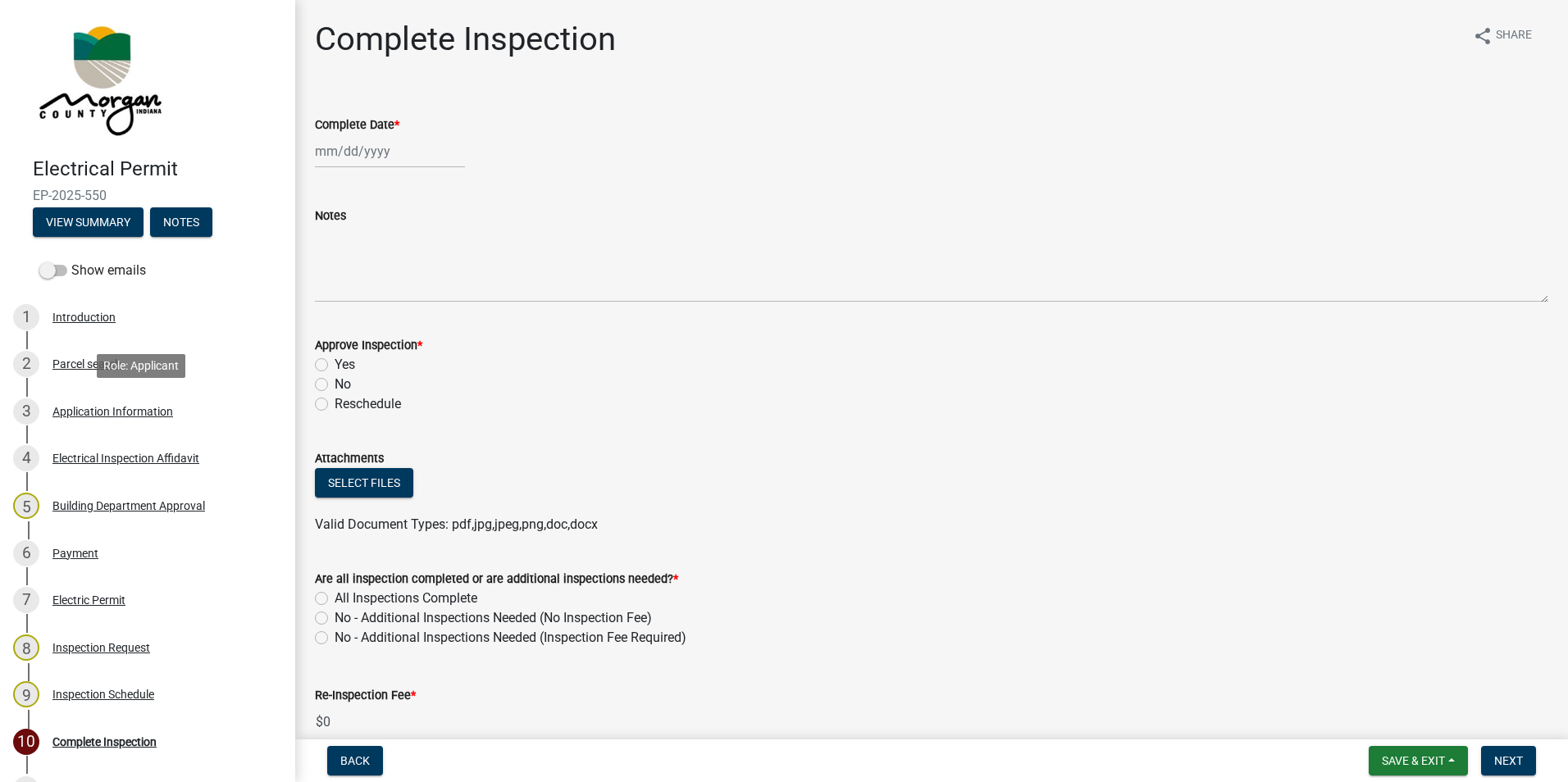
click at [120, 403] on div "3 Application Information" at bounding box center [141, 412] width 256 height 26
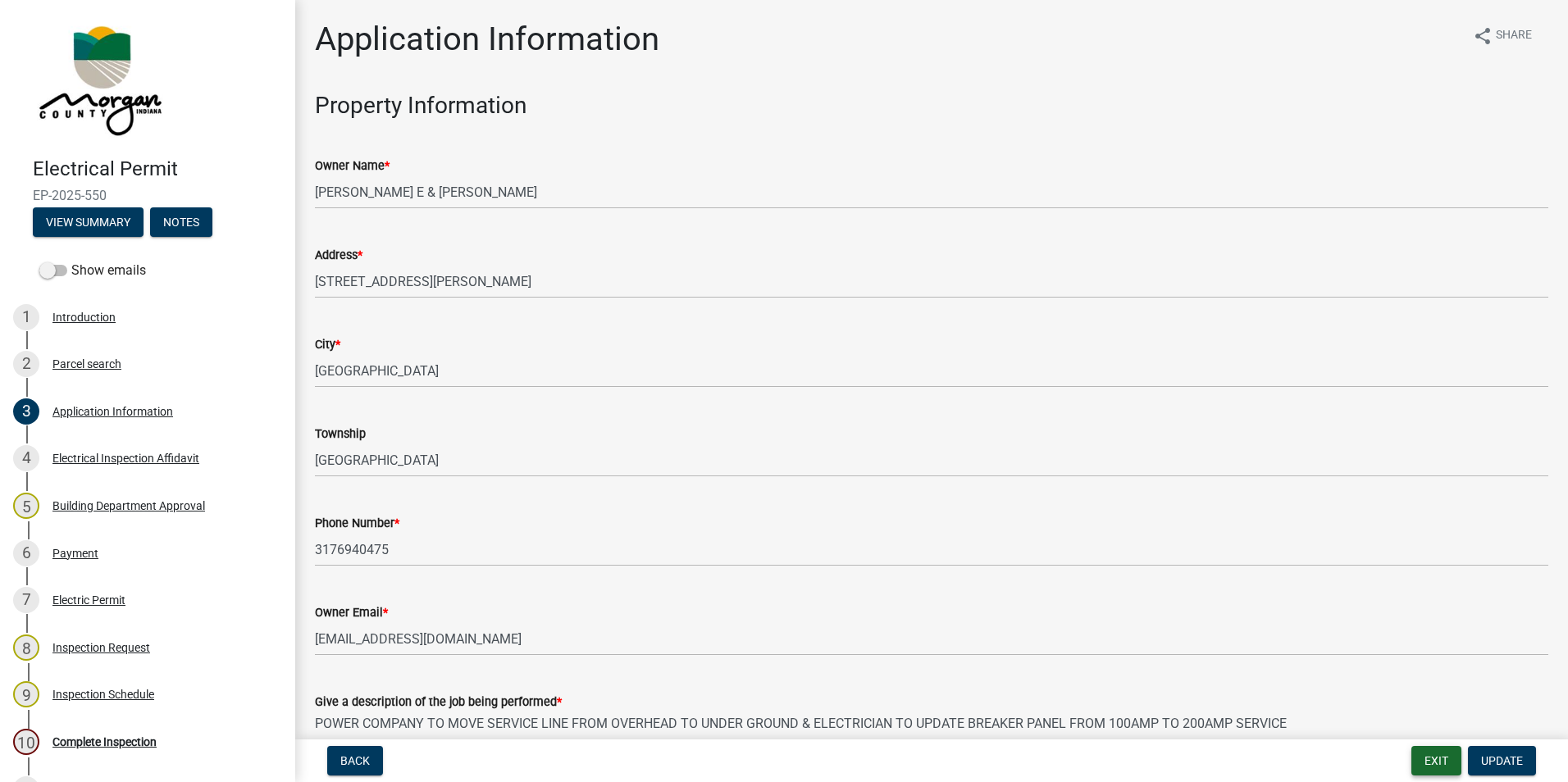
click at [1431, 765] on button "Exit" at bounding box center [1436, 760] width 50 height 29
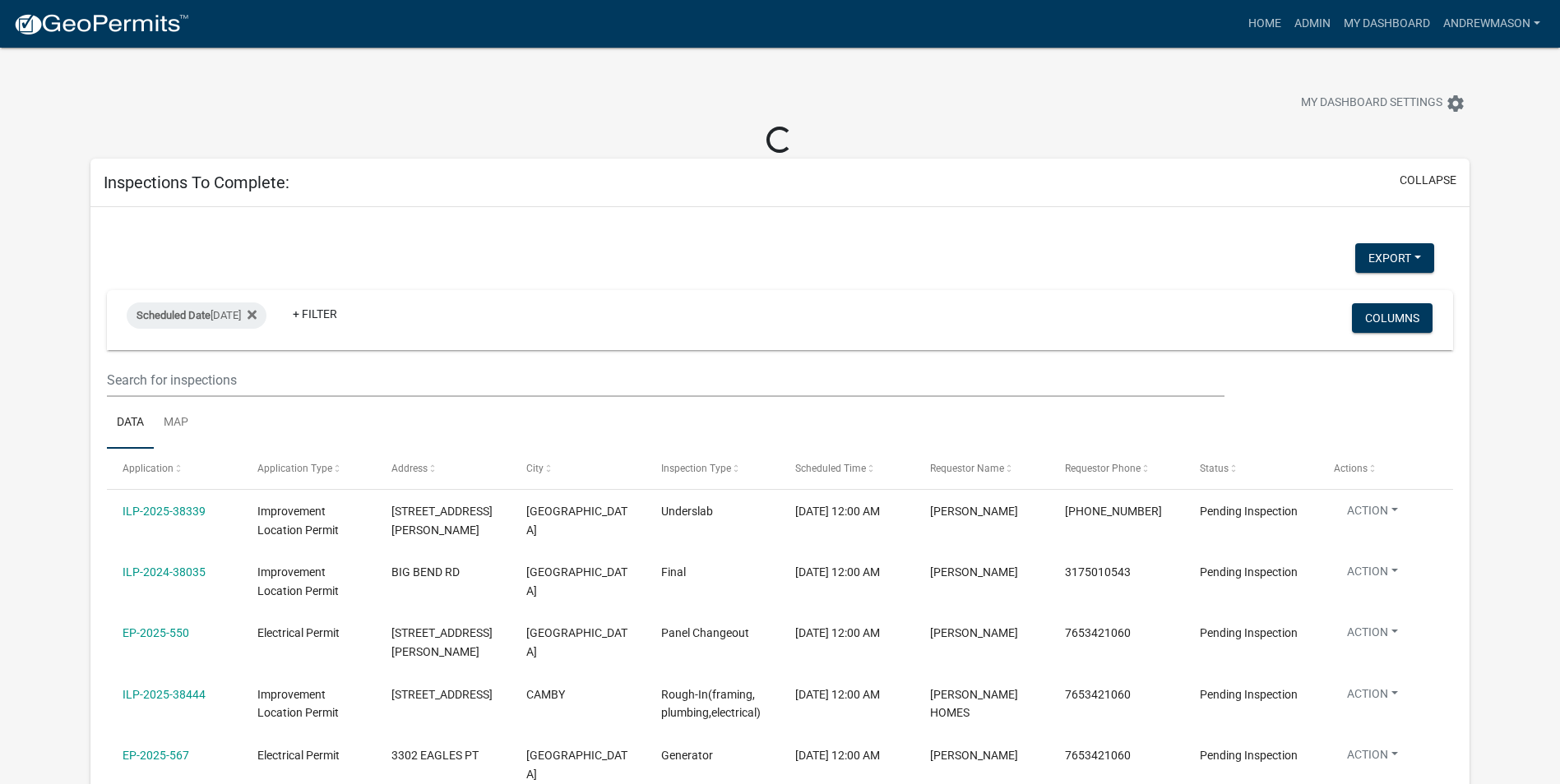
select select "3: 100"
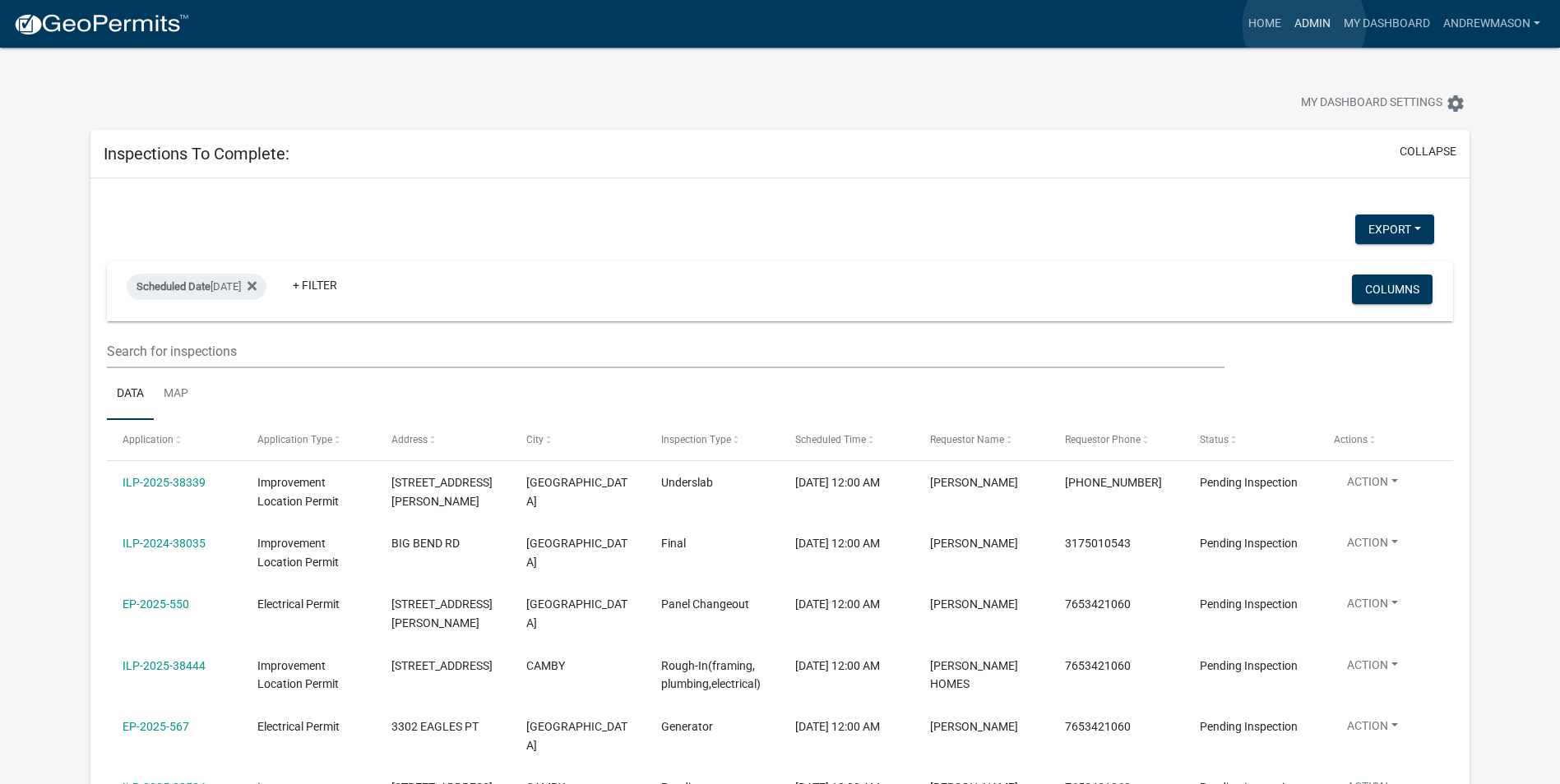
click at [1304, 26] on link "Admin" at bounding box center [1312, 24] width 49 height 31
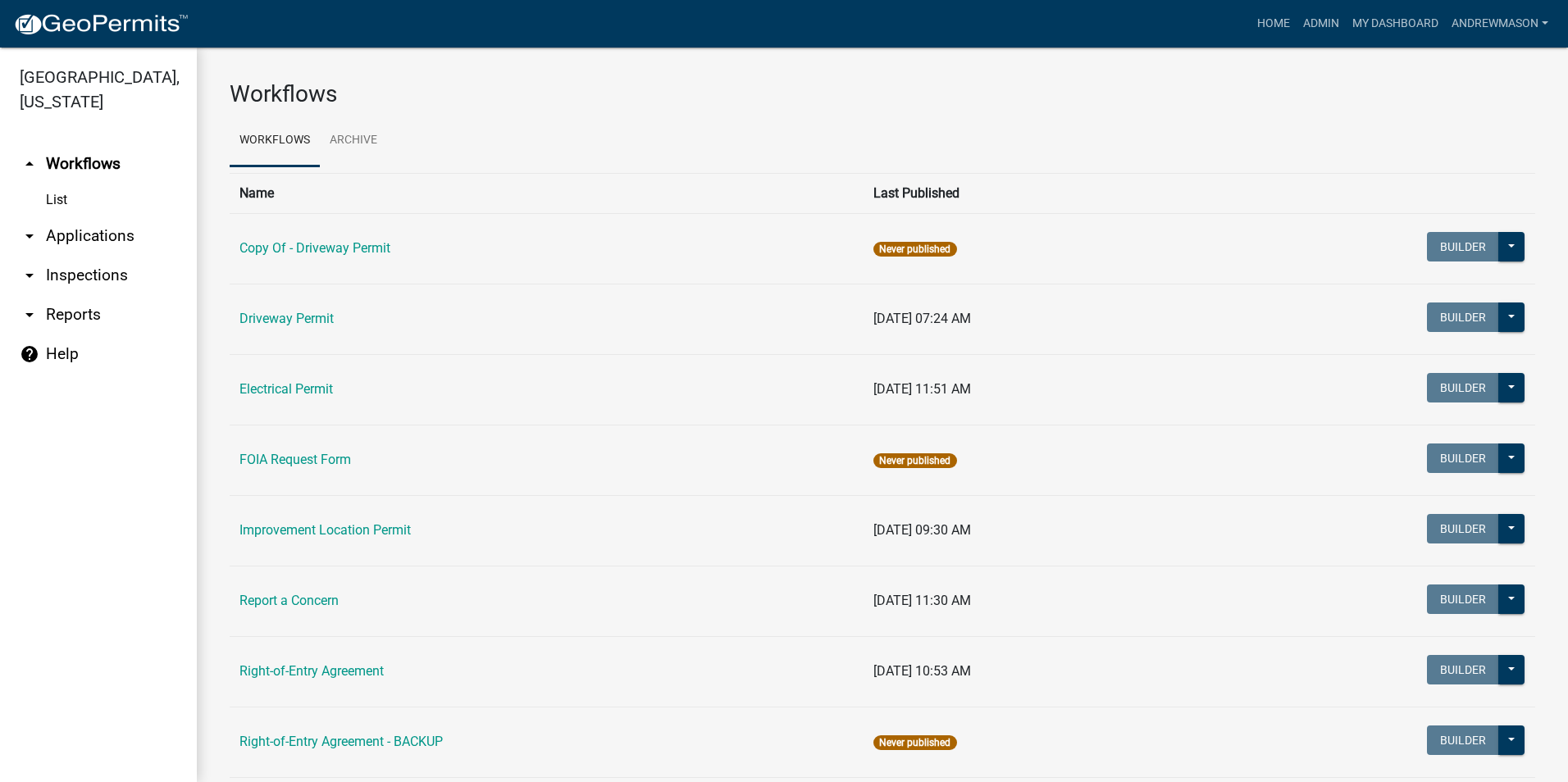
click at [101, 237] on link "arrow_drop_down Applications" at bounding box center [98, 236] width 197 height 40
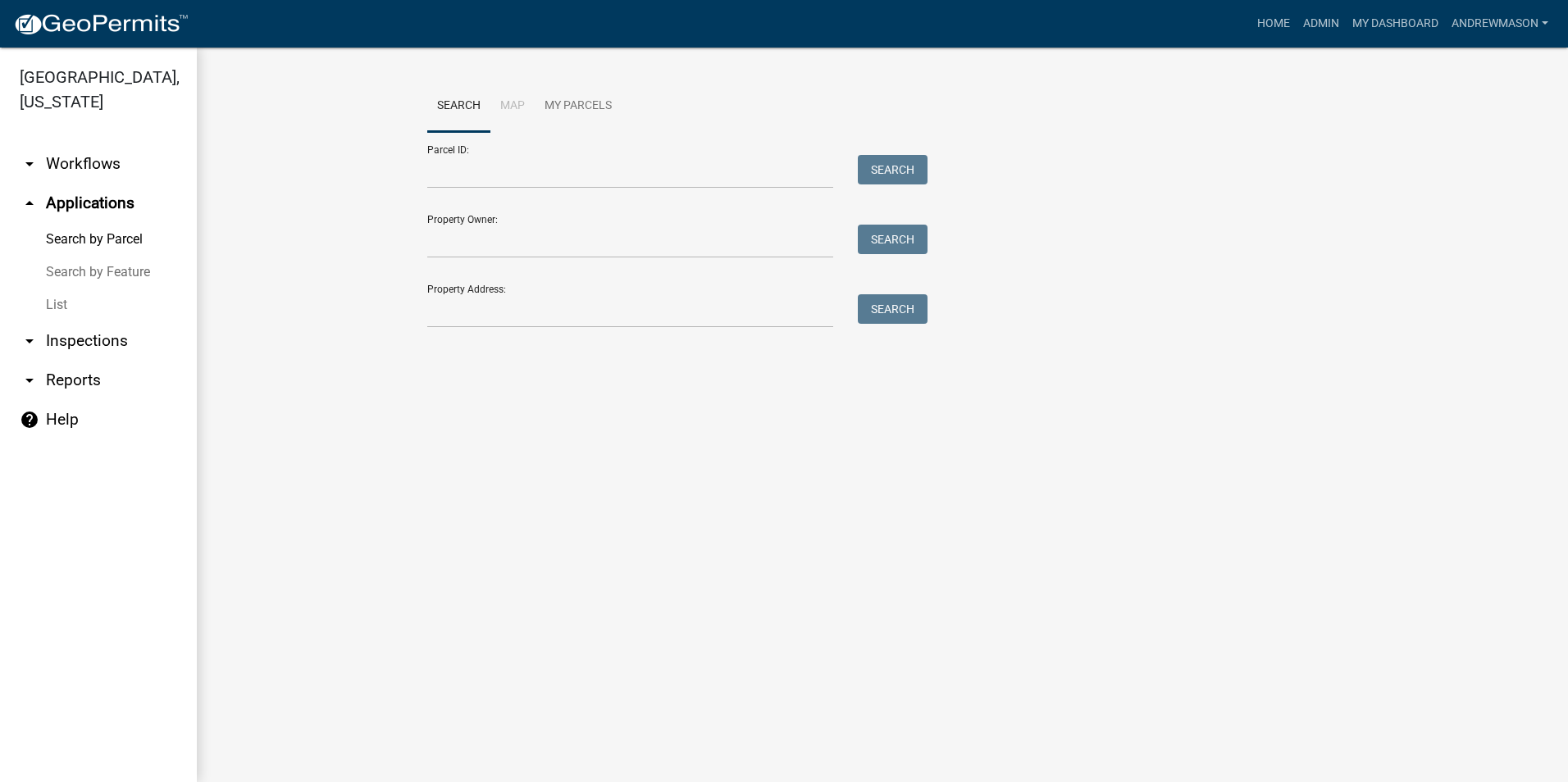
click at [61, 299] on link "List" at bounding box center [98, 304] width 197 height 33
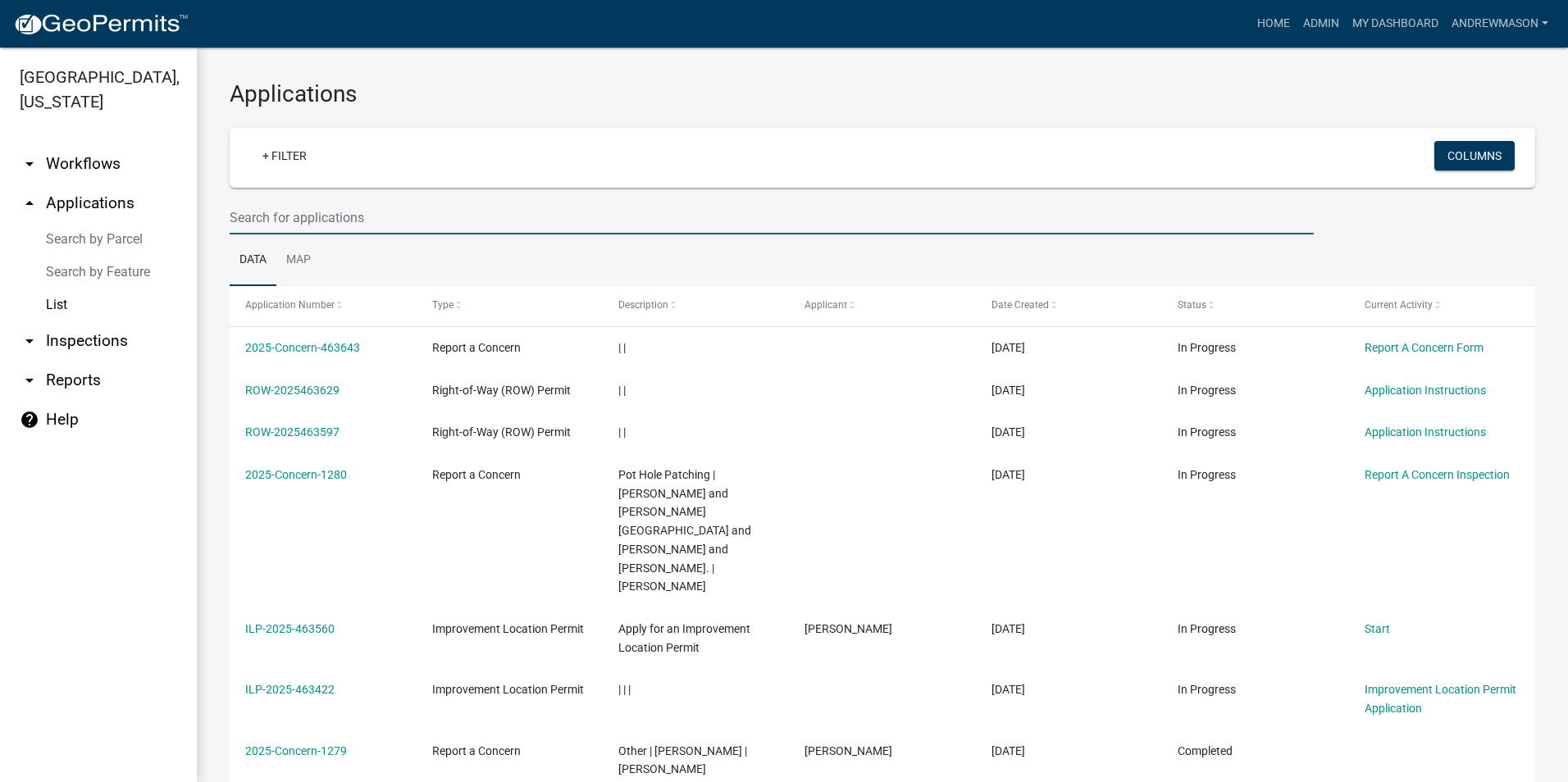
click at [310, 218] on input "text" at bounding box center [772, 218] width 1084 height 34
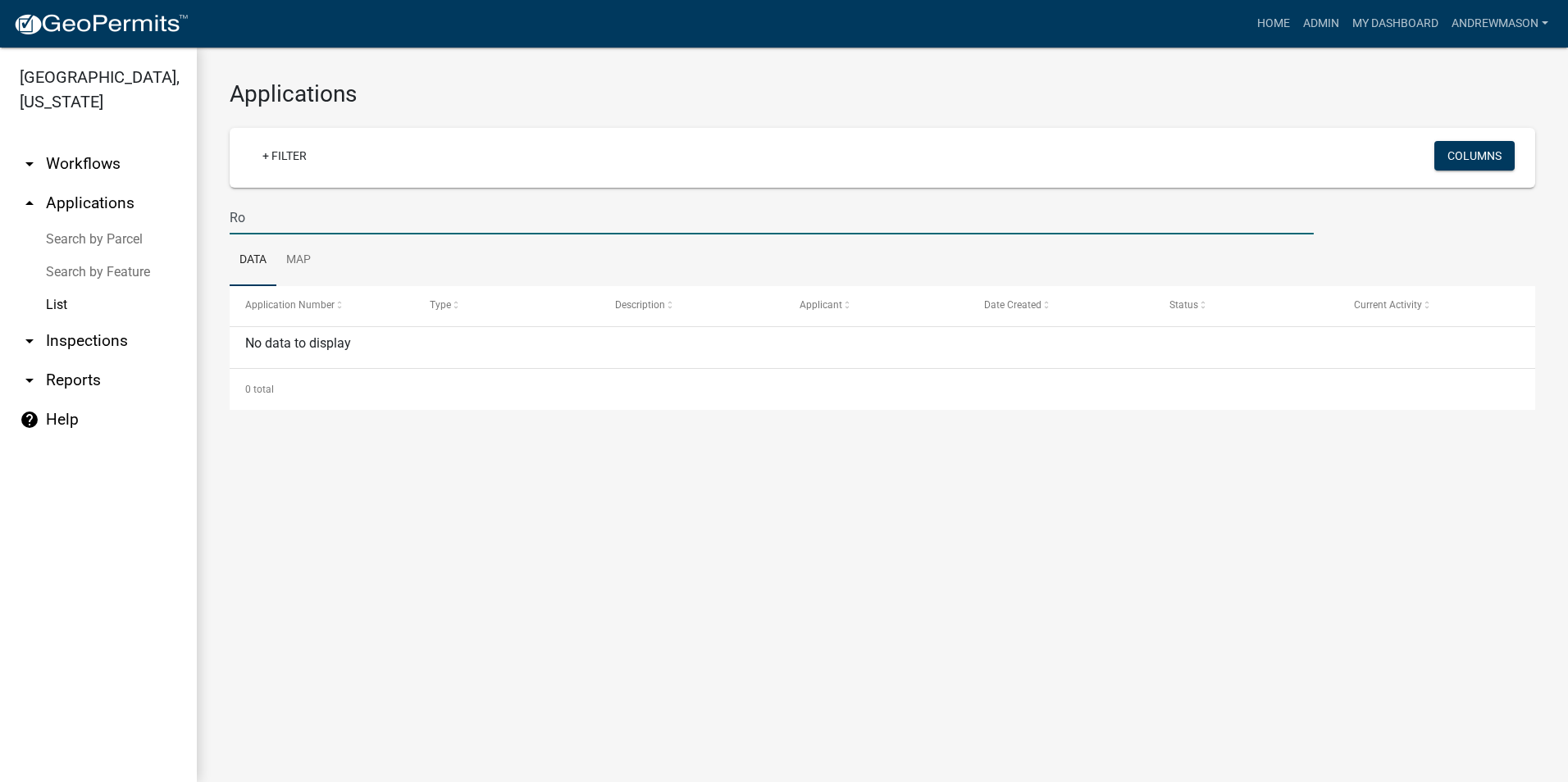
type input "R"
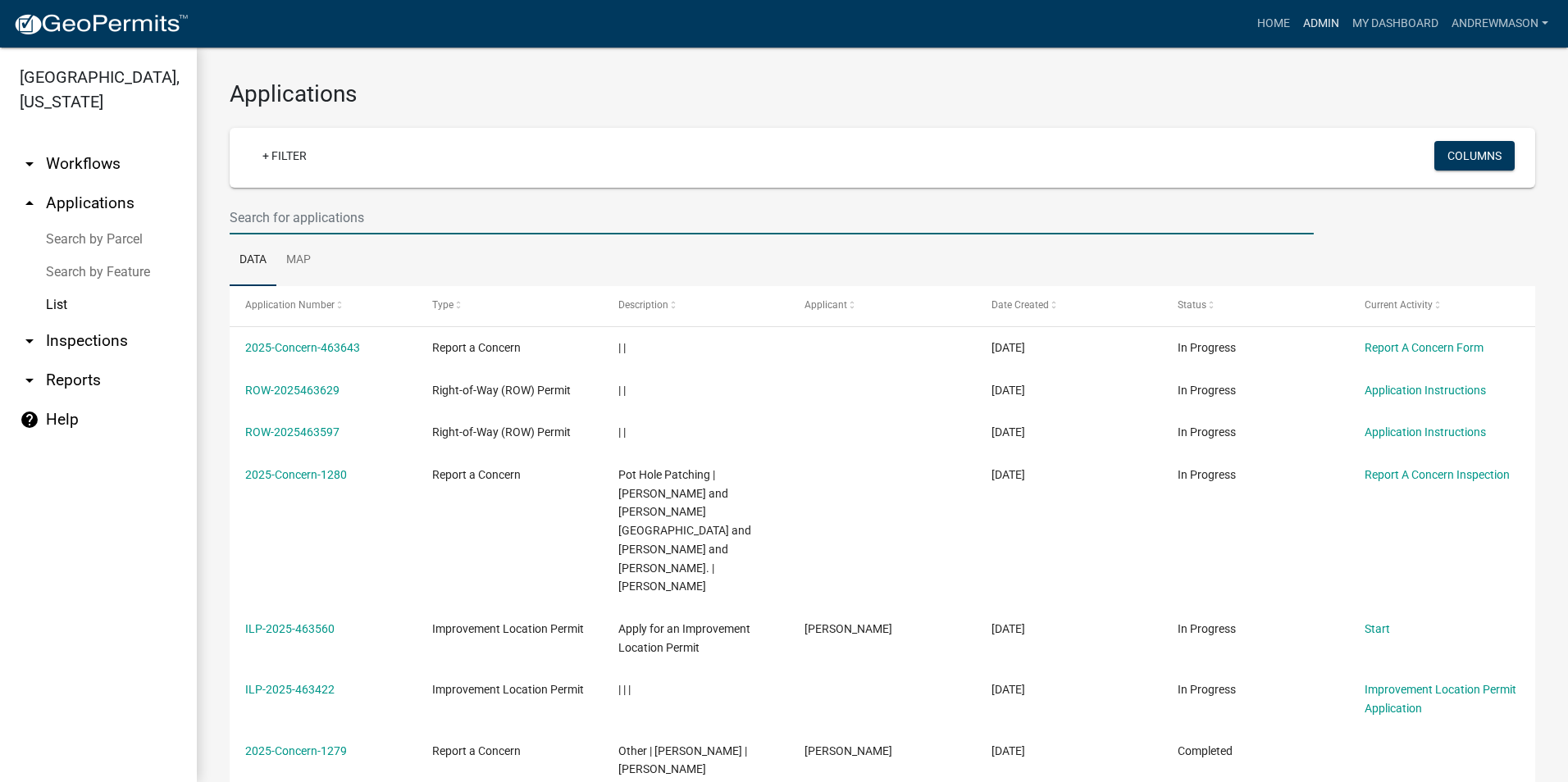
click at [1309, 24] on link "Admin" at bounding box center [1321, 24] width 49 height 31
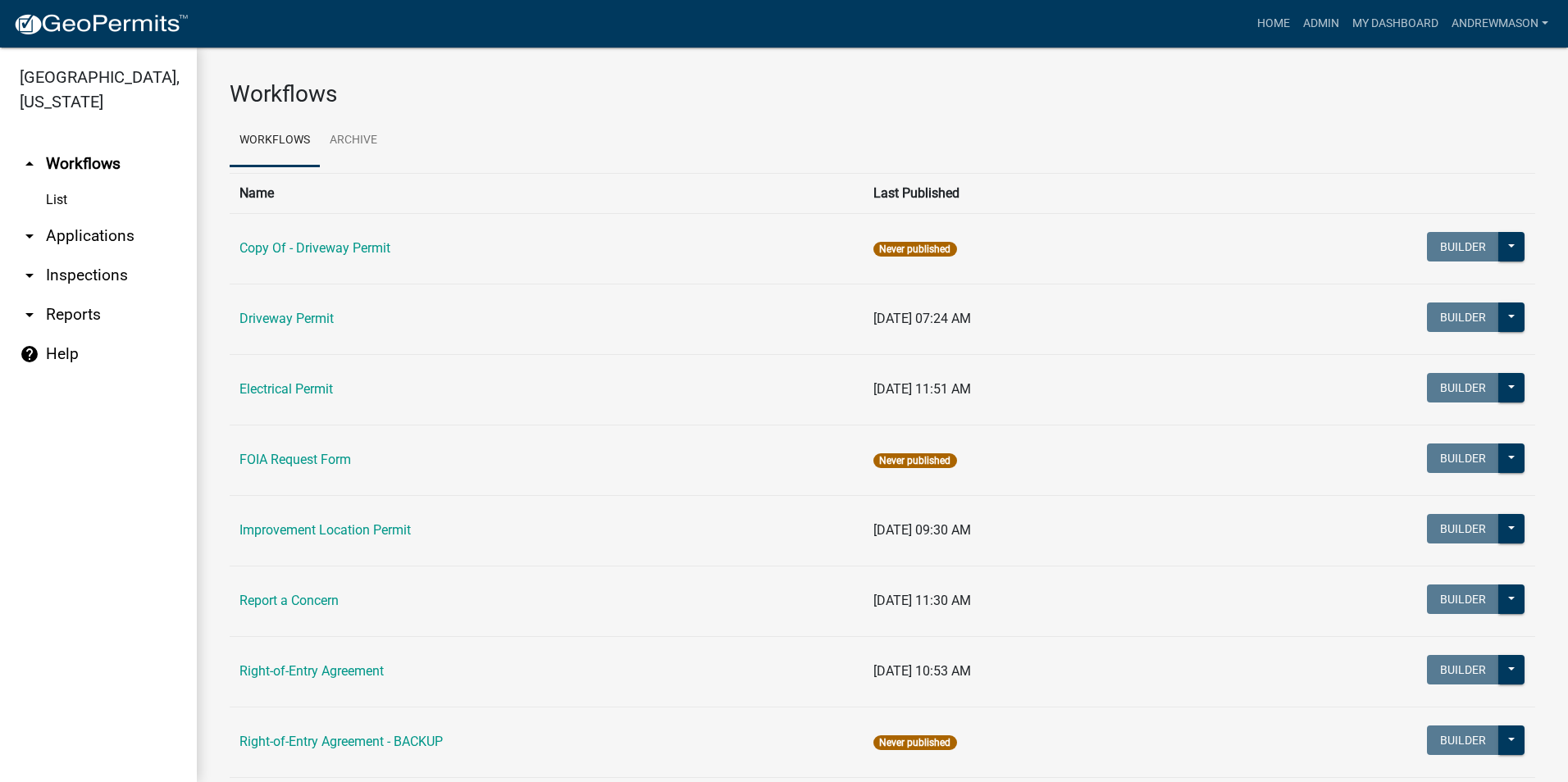
click at [81, 237] on link "arrow_drop_down Applications" at bounding box center [98, 236] width 197 height 40
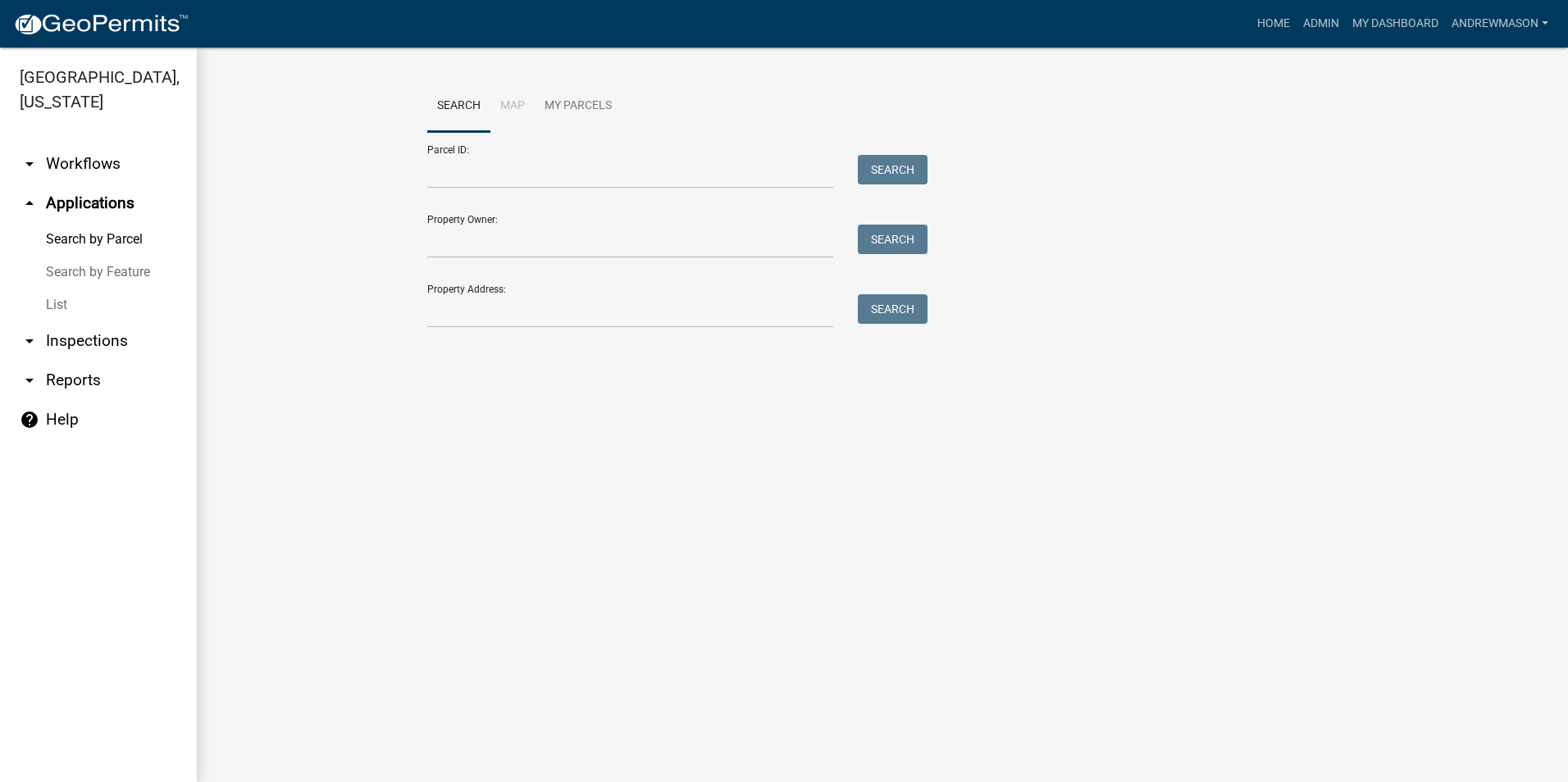
click at [56, 307] on link "List" at bounding box center [98, 304] width 197 height 33
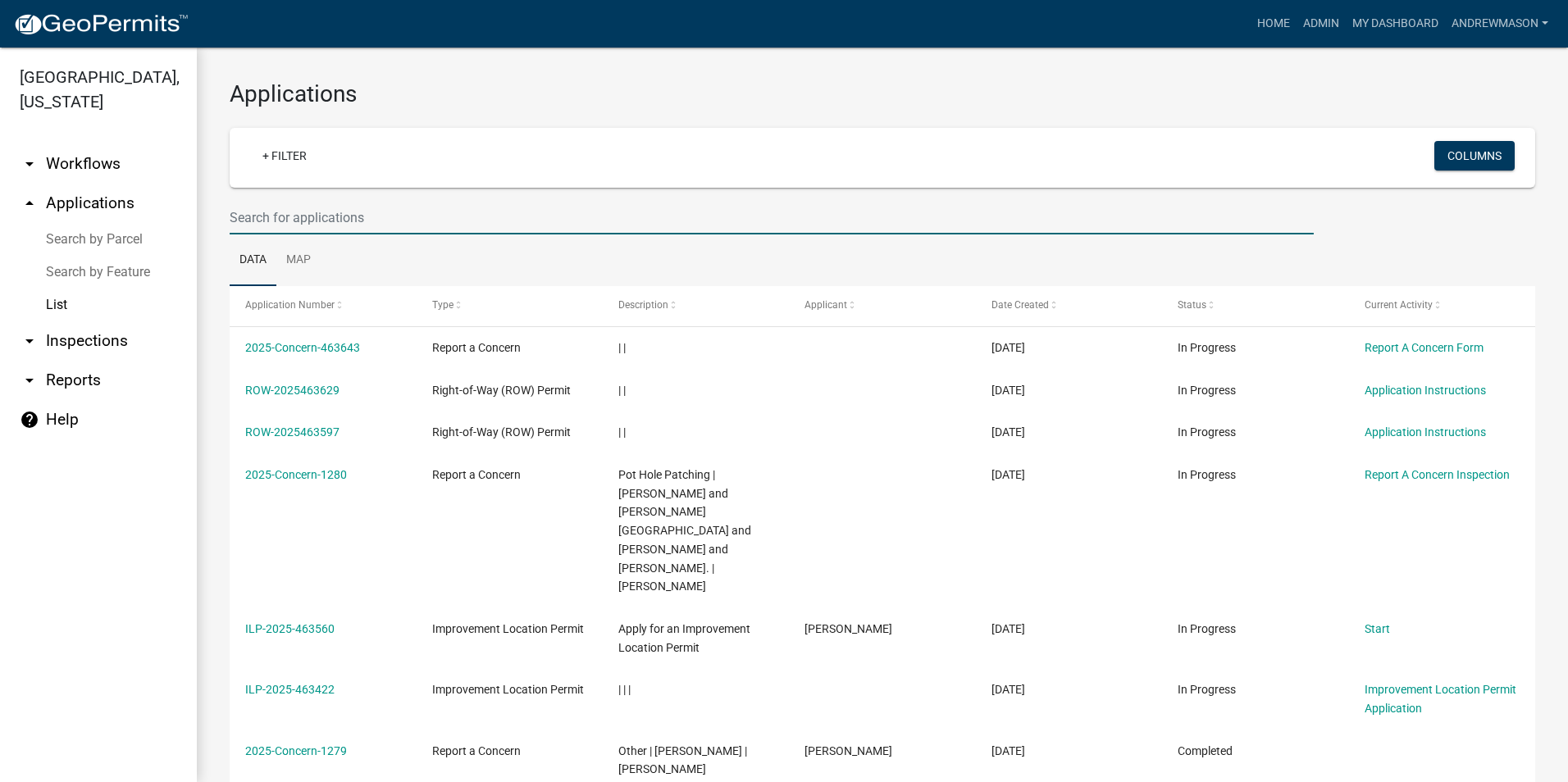
click at [251, 221] on input "text" at bounding box center [772, 218] width 1084 height 34
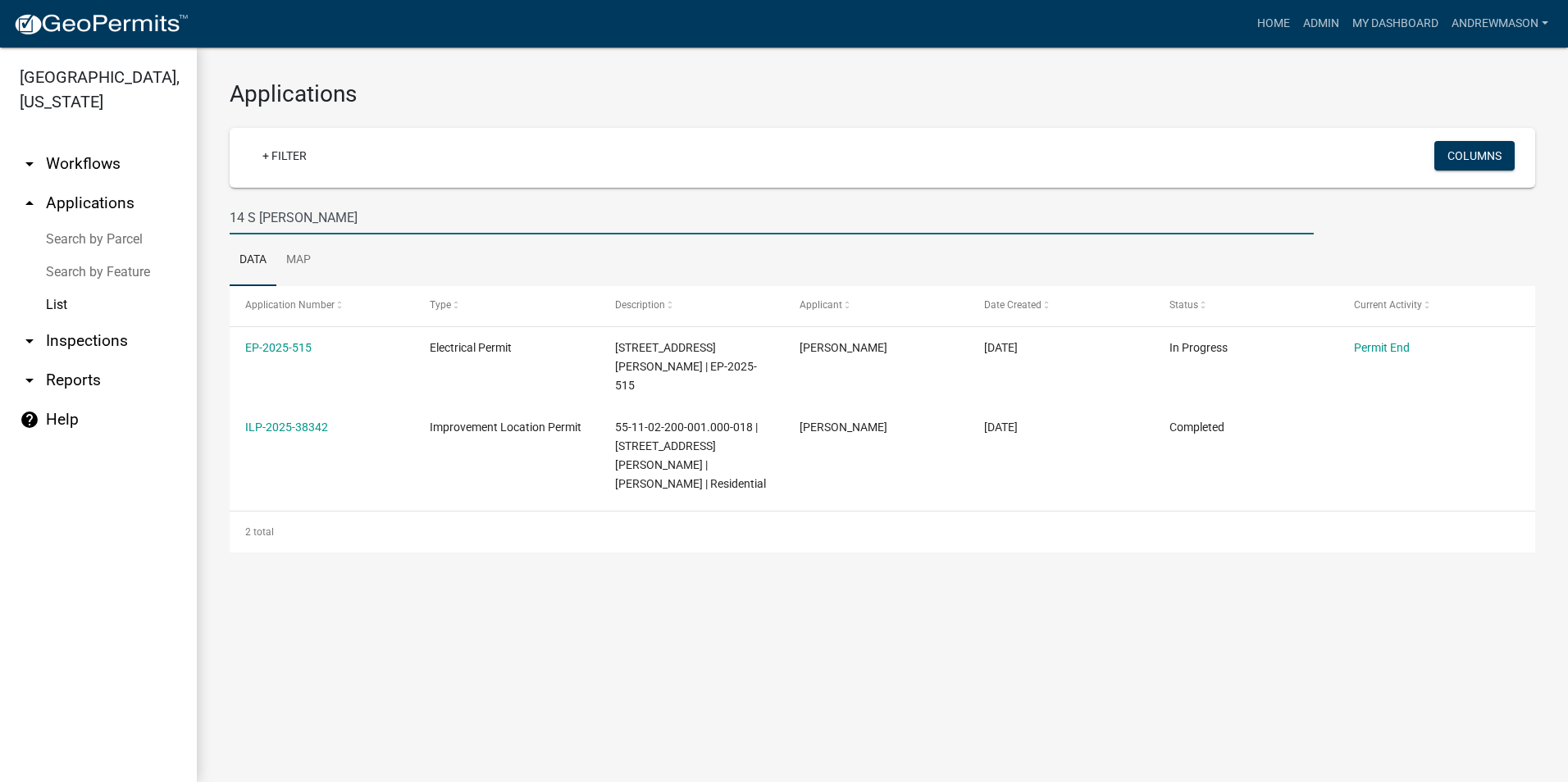
type input "14 S [PERSON_NAME]"
click at [286, 420] on link "ILP-2025-38342" at bounding box center [286, 427] width 83 height 13
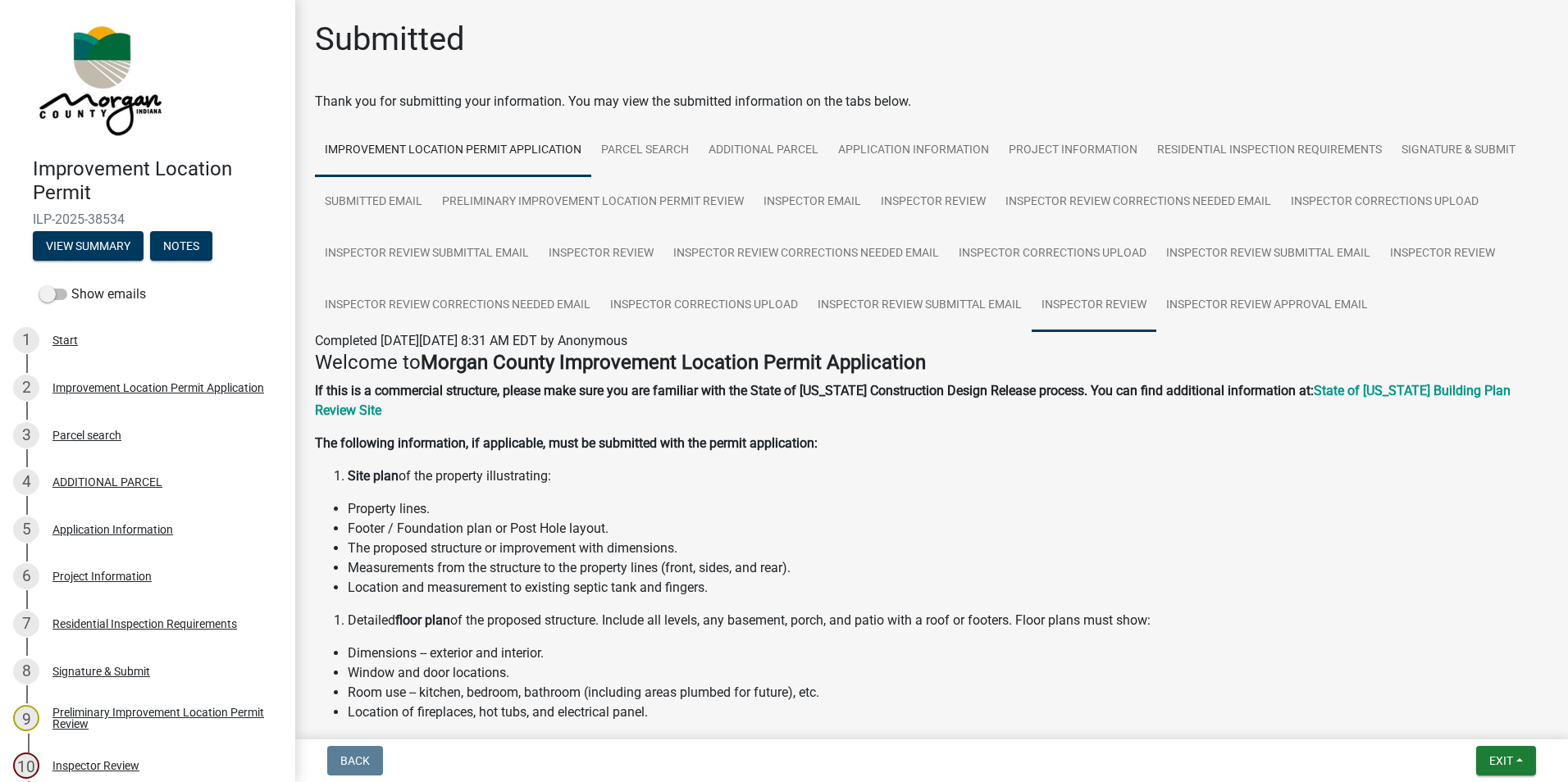
click at [1074, 306] on link "Inspector Review" at bounding box center [1094, 306] width 124 height 53
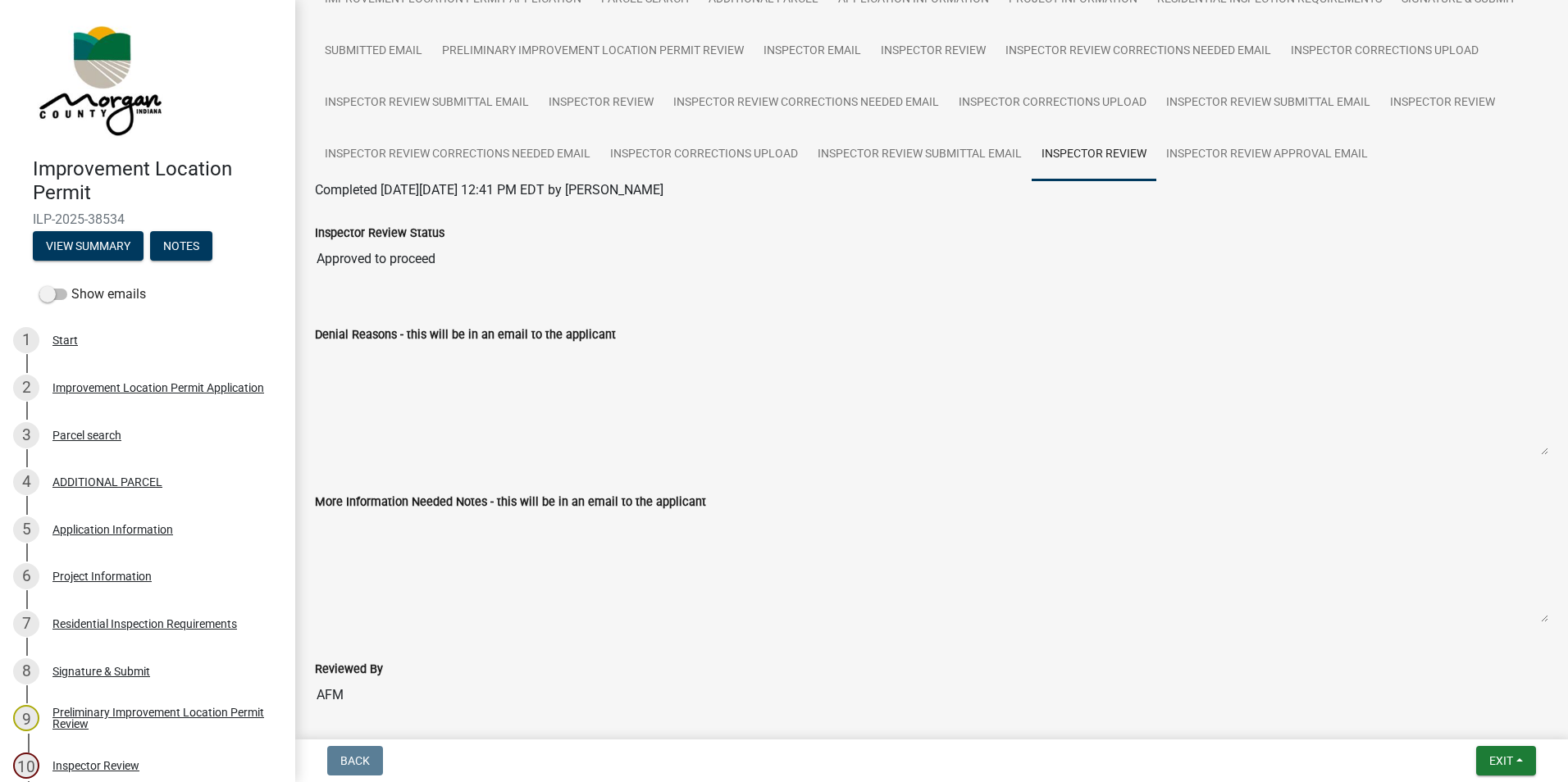
scroll to position [69, 0]
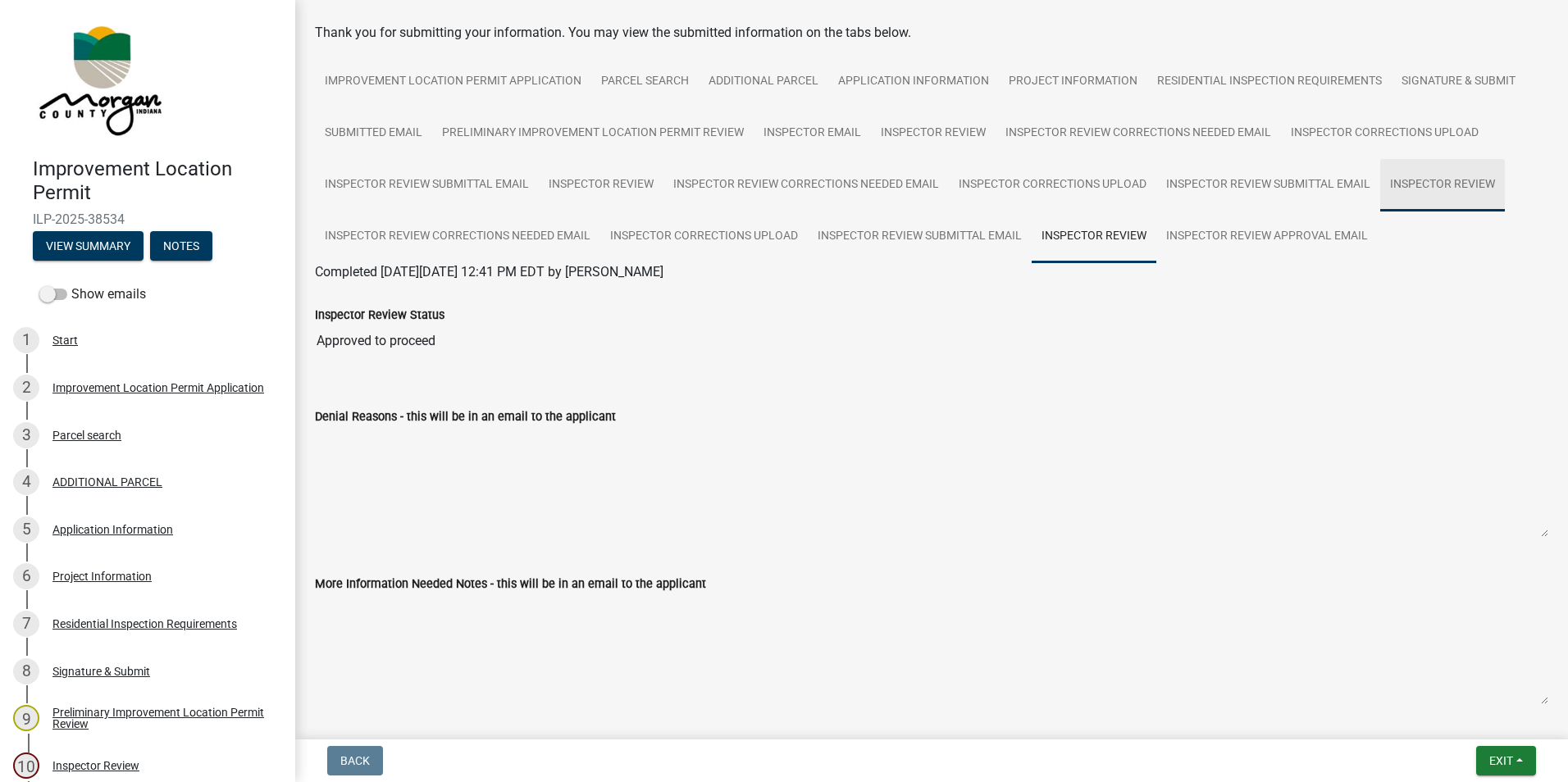
click at [1433, 189] on link "Inspector Review" at bounding box center [1443, 186] width 124 height 53
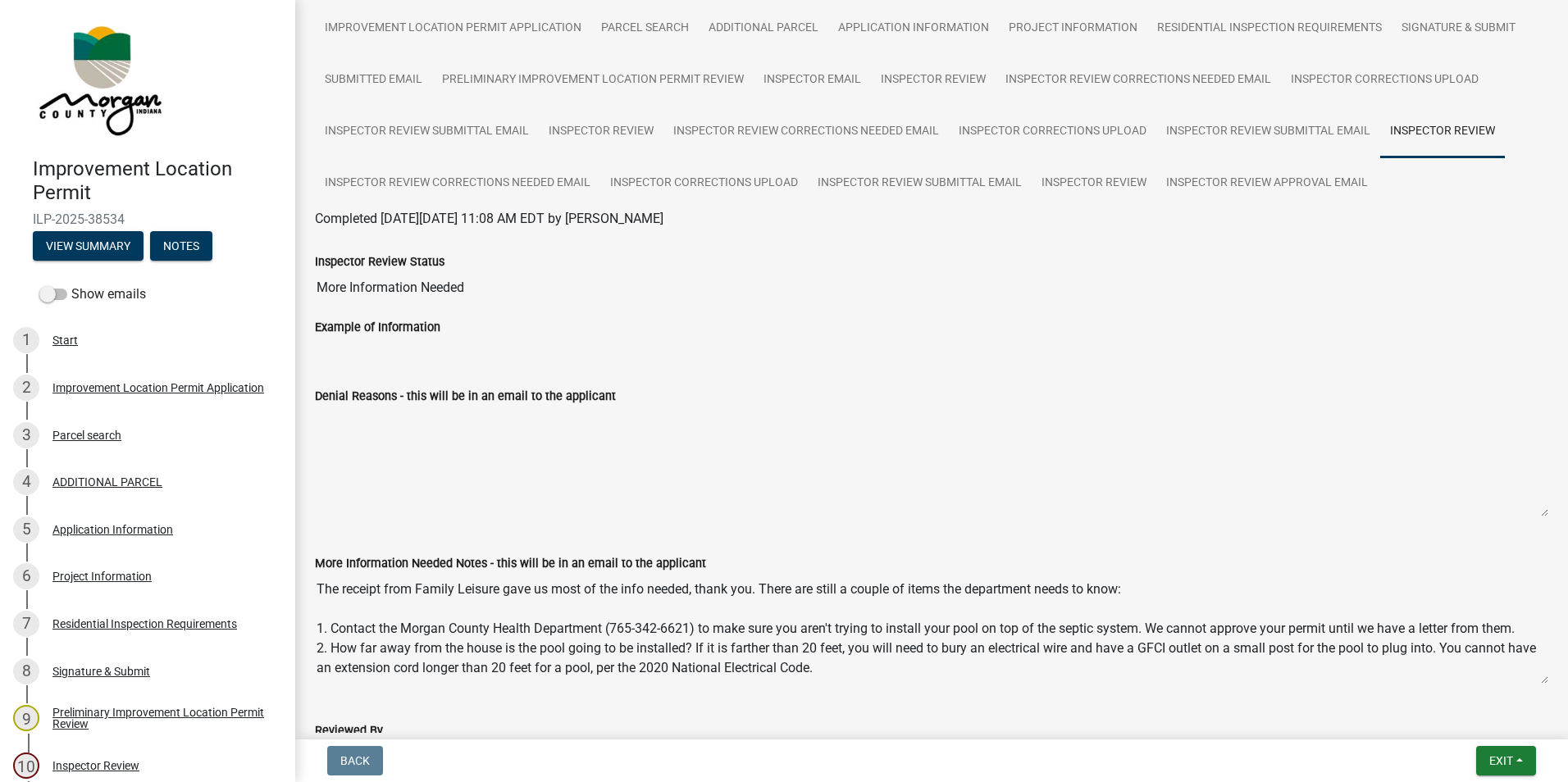
scroll to position [151, 0]
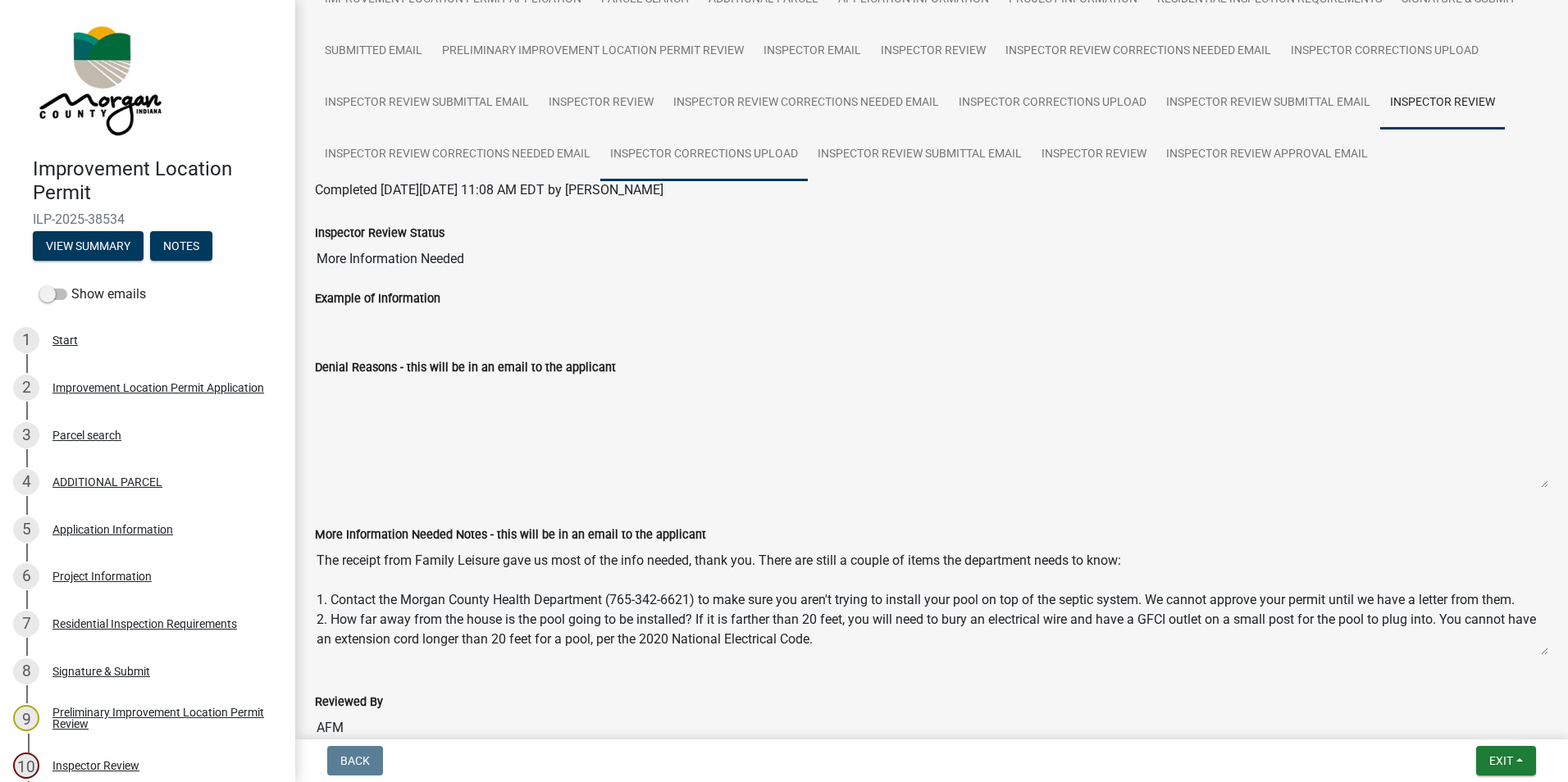
click at [724, 155] on link "Inspector Corrections Upload" at bounding box center [704, 155] width 207 height 53
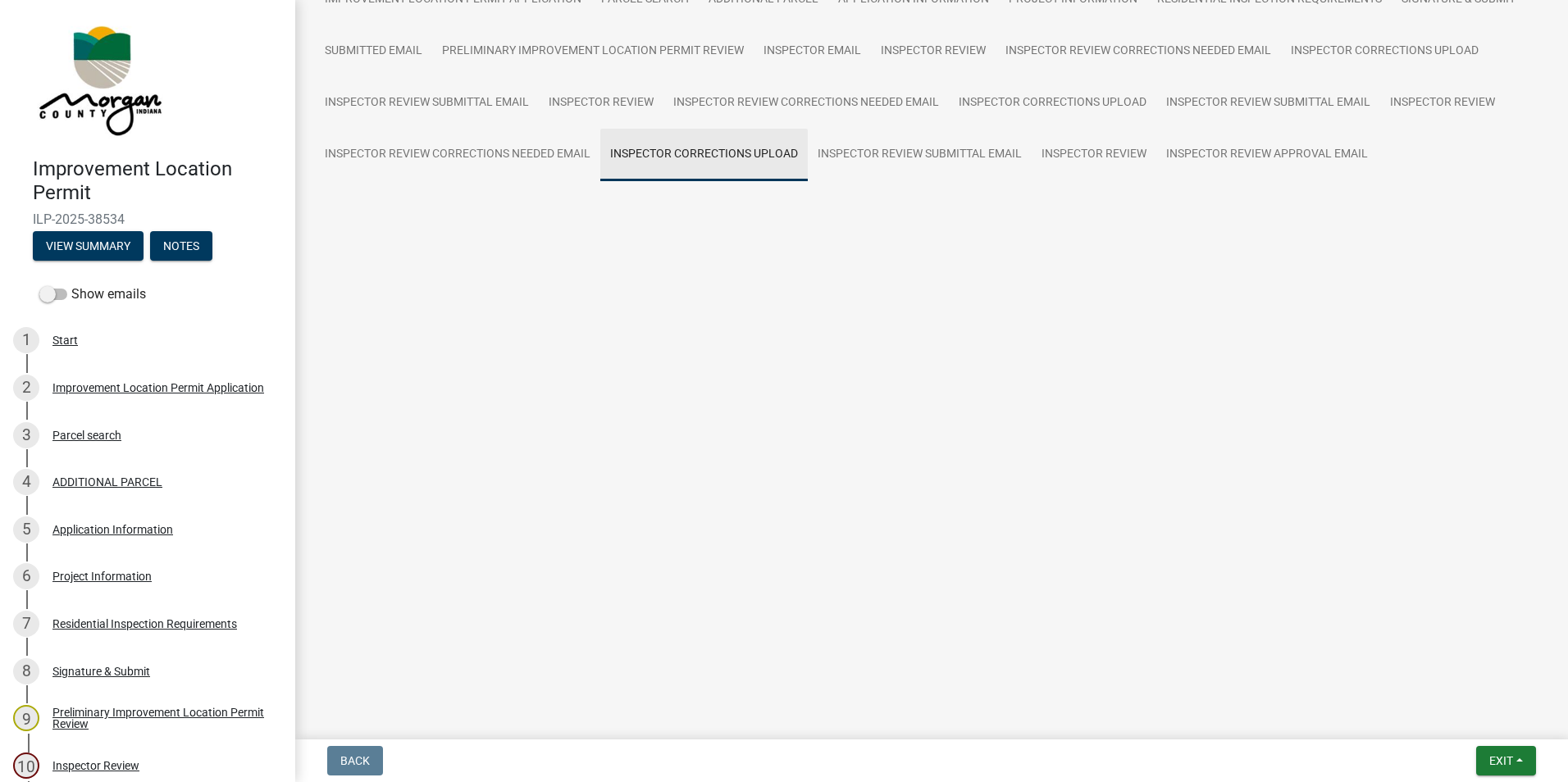
scroll to position [0, 0]
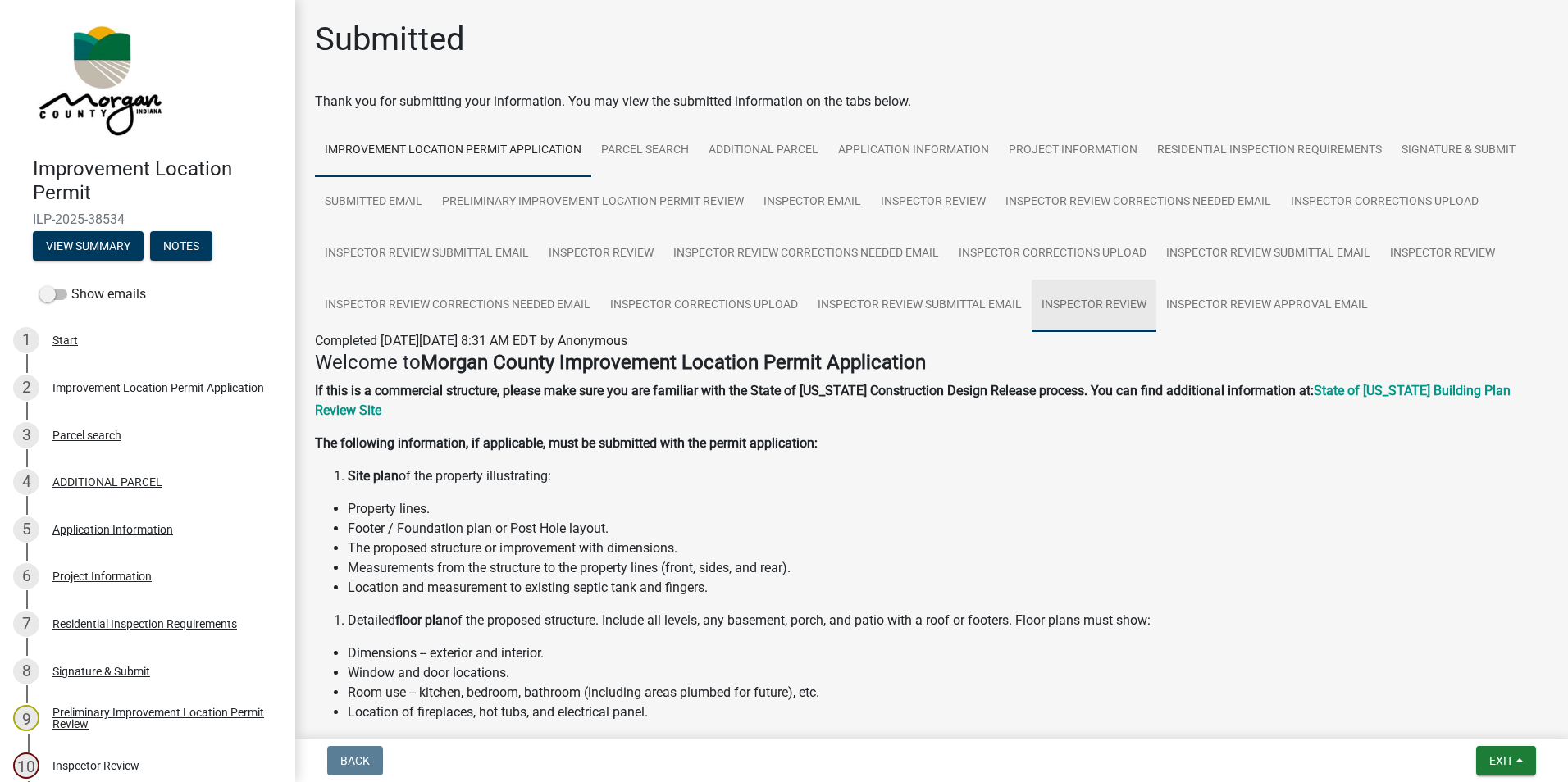
click at [1095, 316] on link "Inspector Review" at bounding box center [1094, 306] width 124 height 53
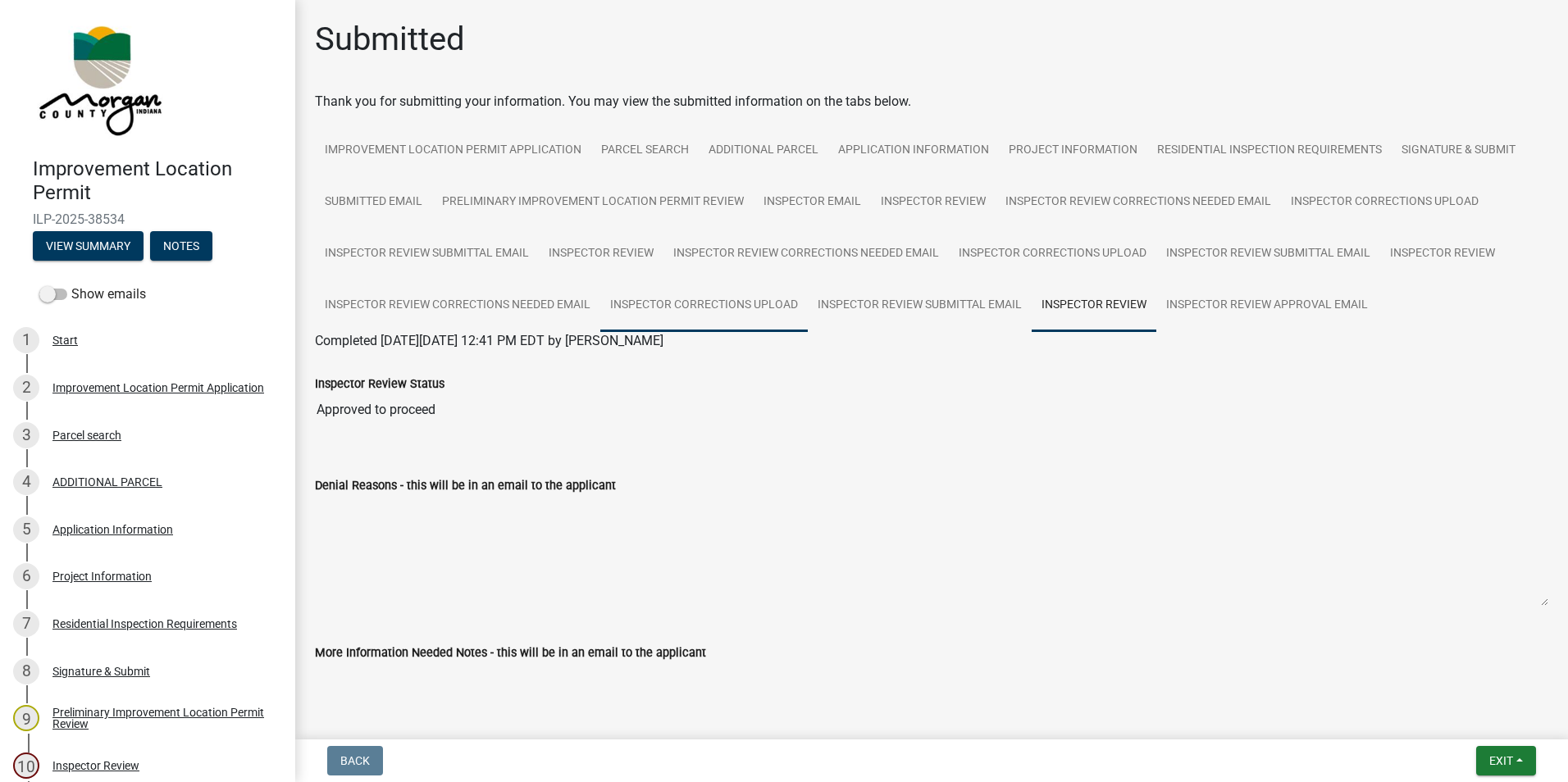
click at [711, 301] on link "Inspector Corrections Upload" at bounding box center [704, 306] width 207 height 53
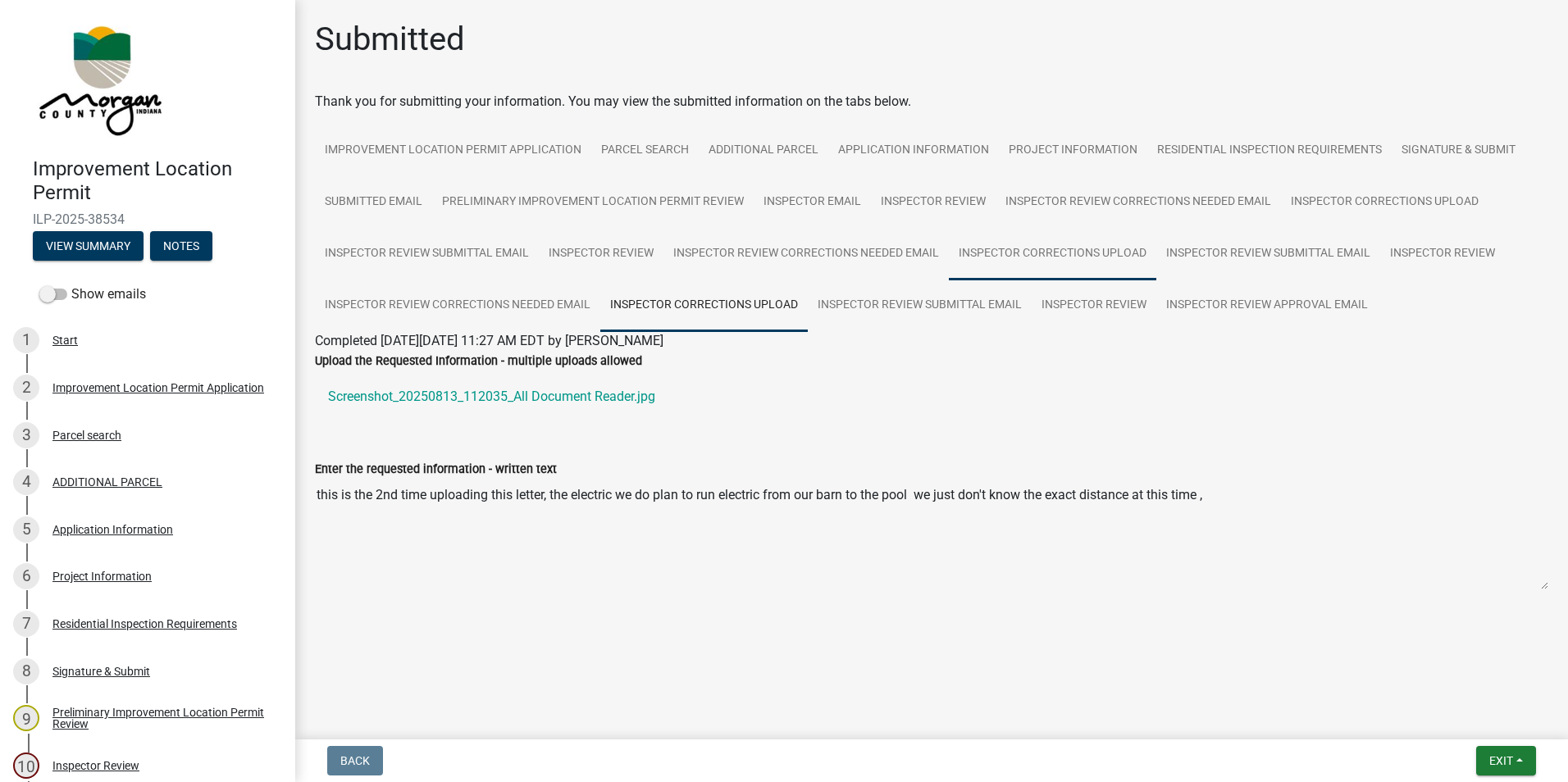
click at [989, 250] on link "Inspector Corrections Upload" at bounding box center [1053, 254] width 207 height 53
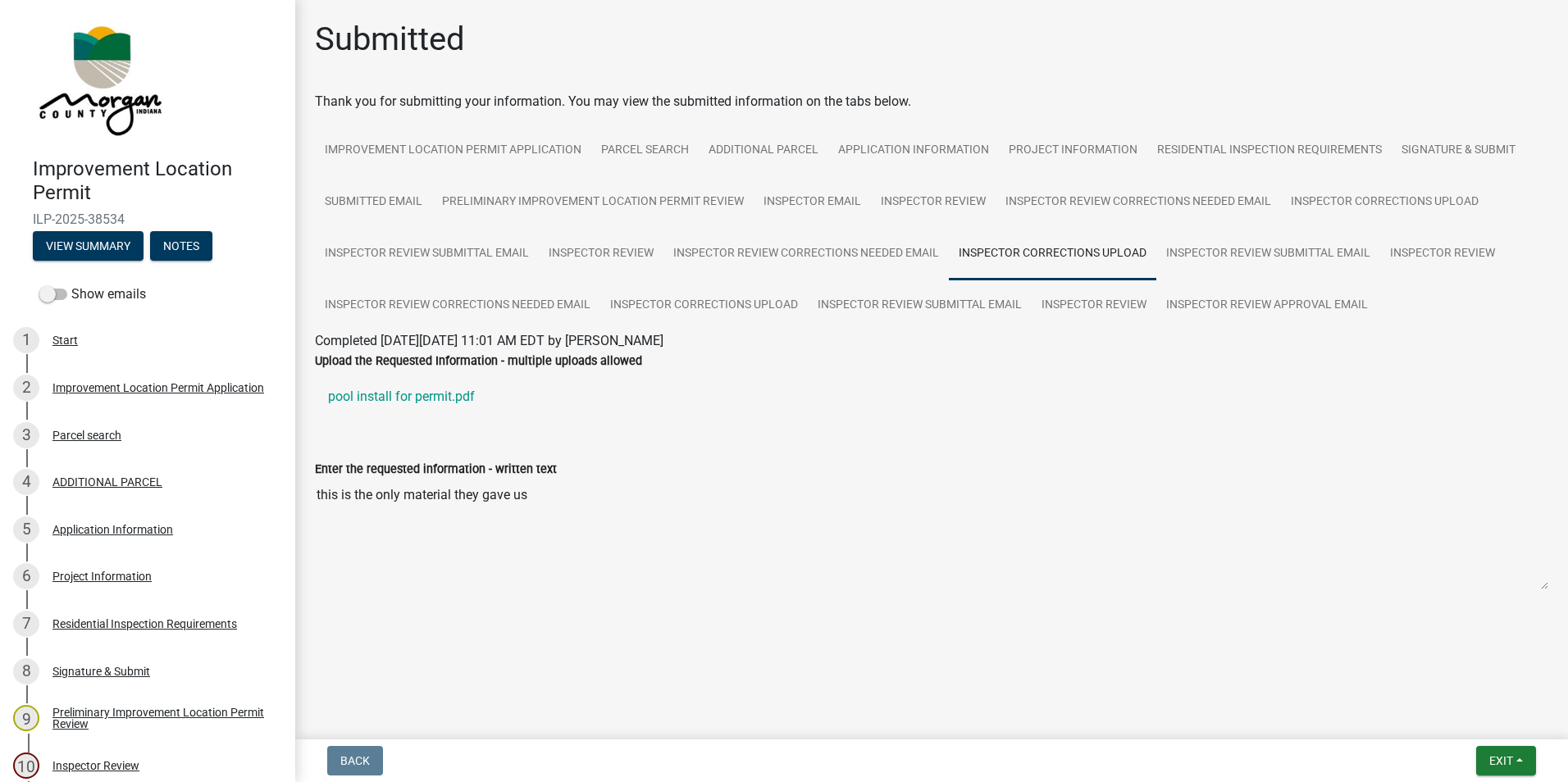
click at [433, 401] on link "pool install for permit.pdf" at bounding box center [931, 397] width 1233 height 40
click at [1420, 199] on link "Inspector Corrections Upload" at bounding box center [1384, 203] width 207 height 53
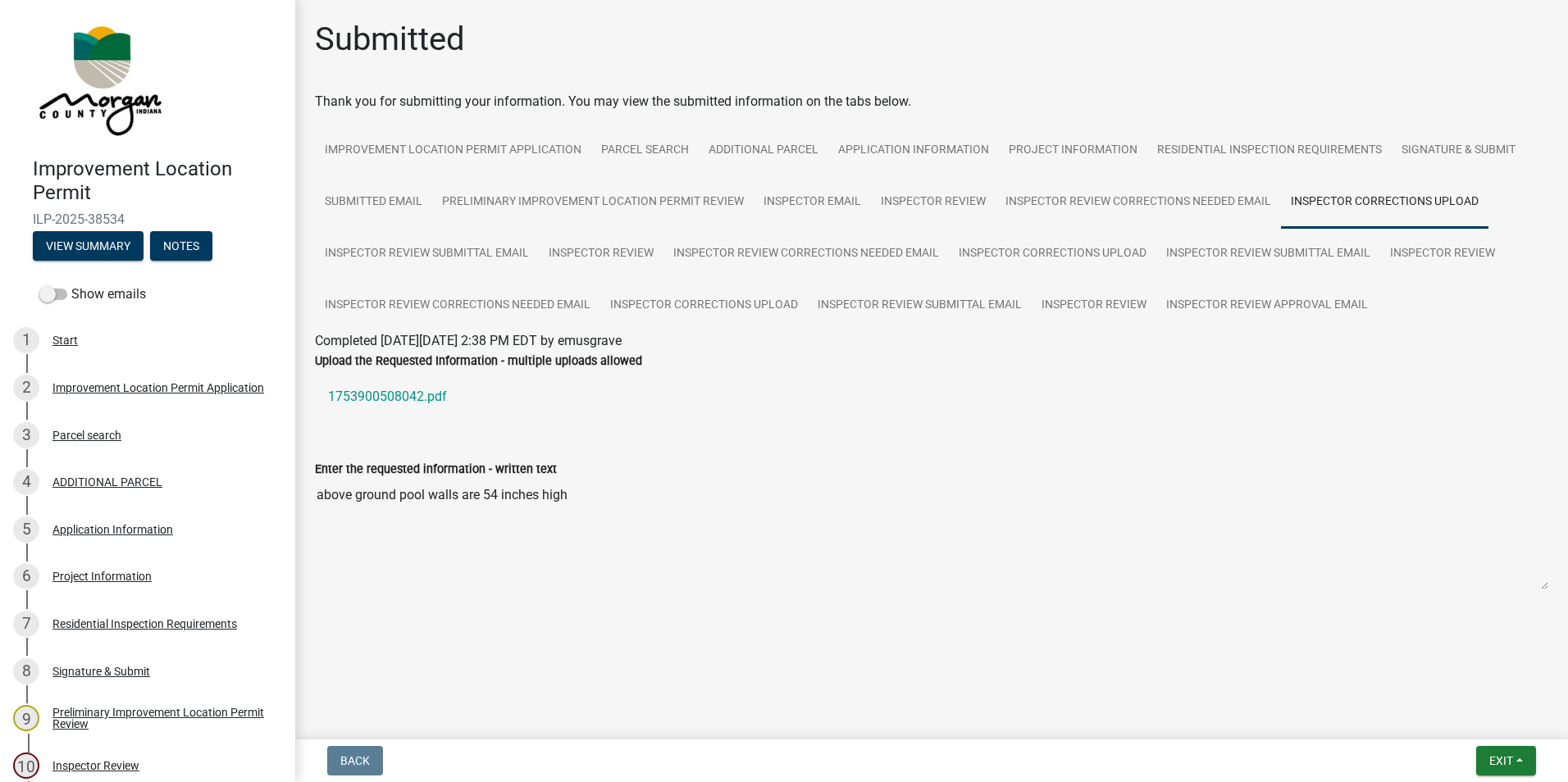
click at [408, 394] on link "1753900508042.pdf" at bounding box center [931, 397] width 1233 height 40
